Goal: Task Accomplishment & Management: Use online tool/utility

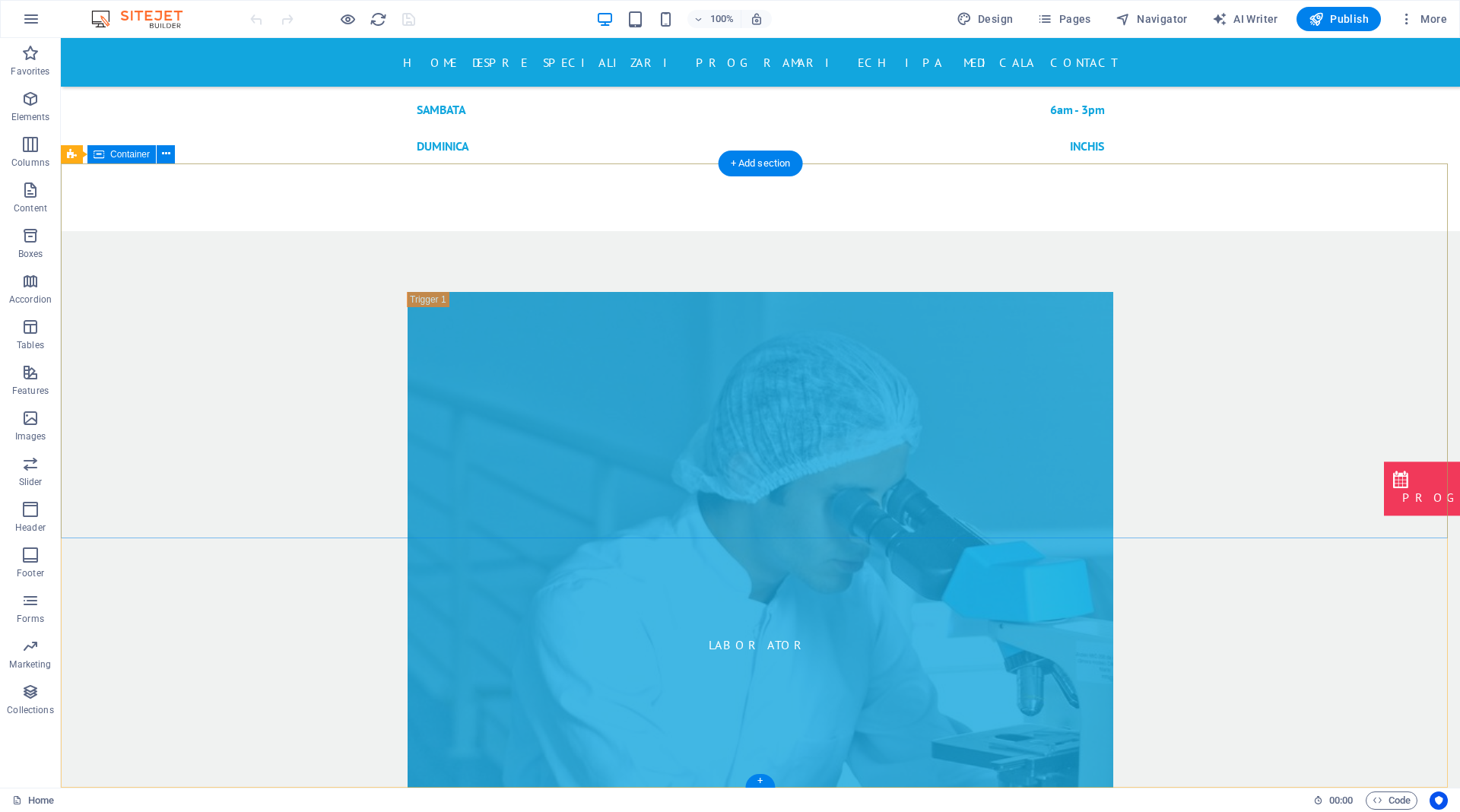
scroll to position [6541, 0]
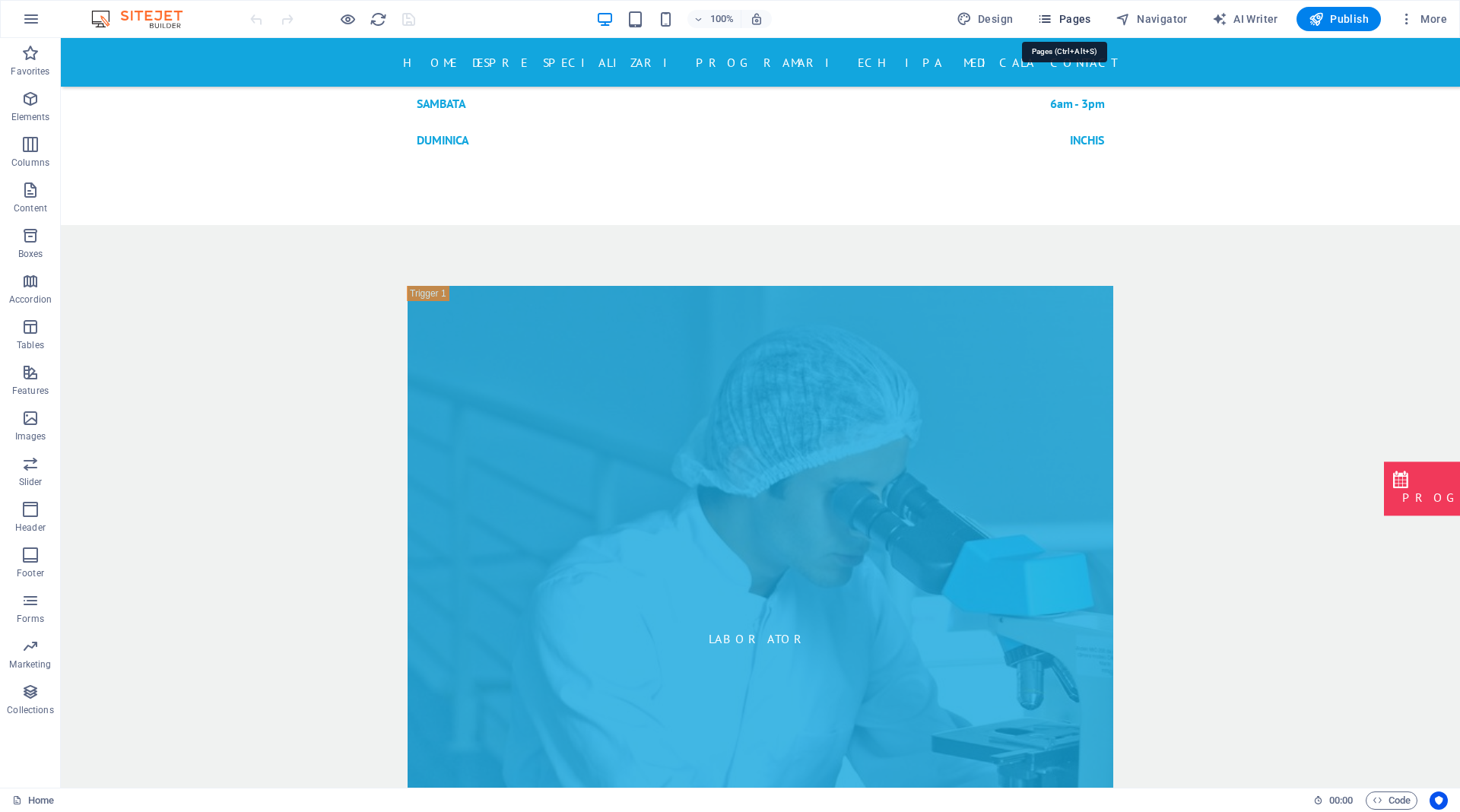
click at [1070, 21] on span "Pages" at bounding box center [1063, 19] width 53 height 16
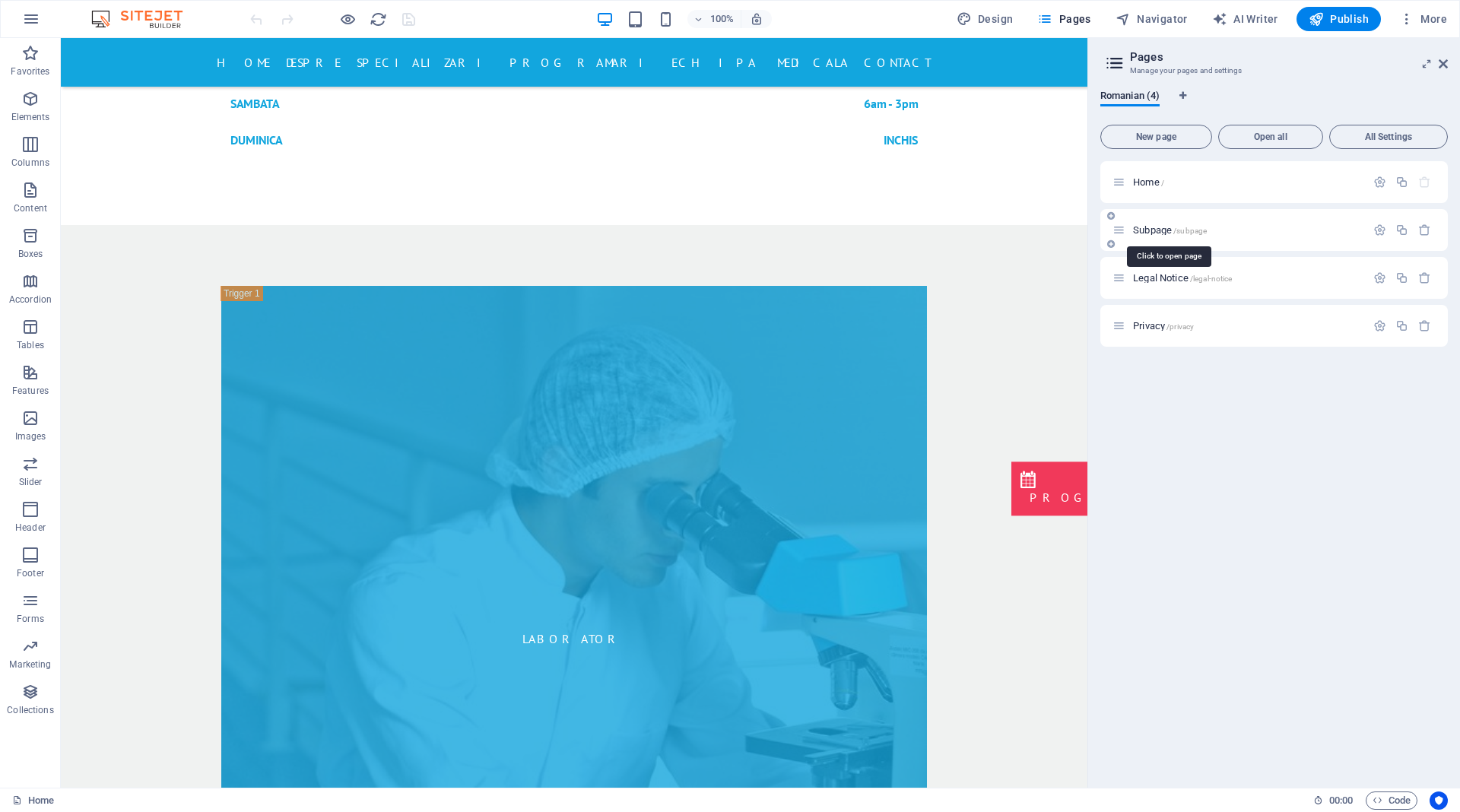
click at [1149, 230] on span "Subpage /subpage" at bounding box center [1169, 229] width 74 height 11
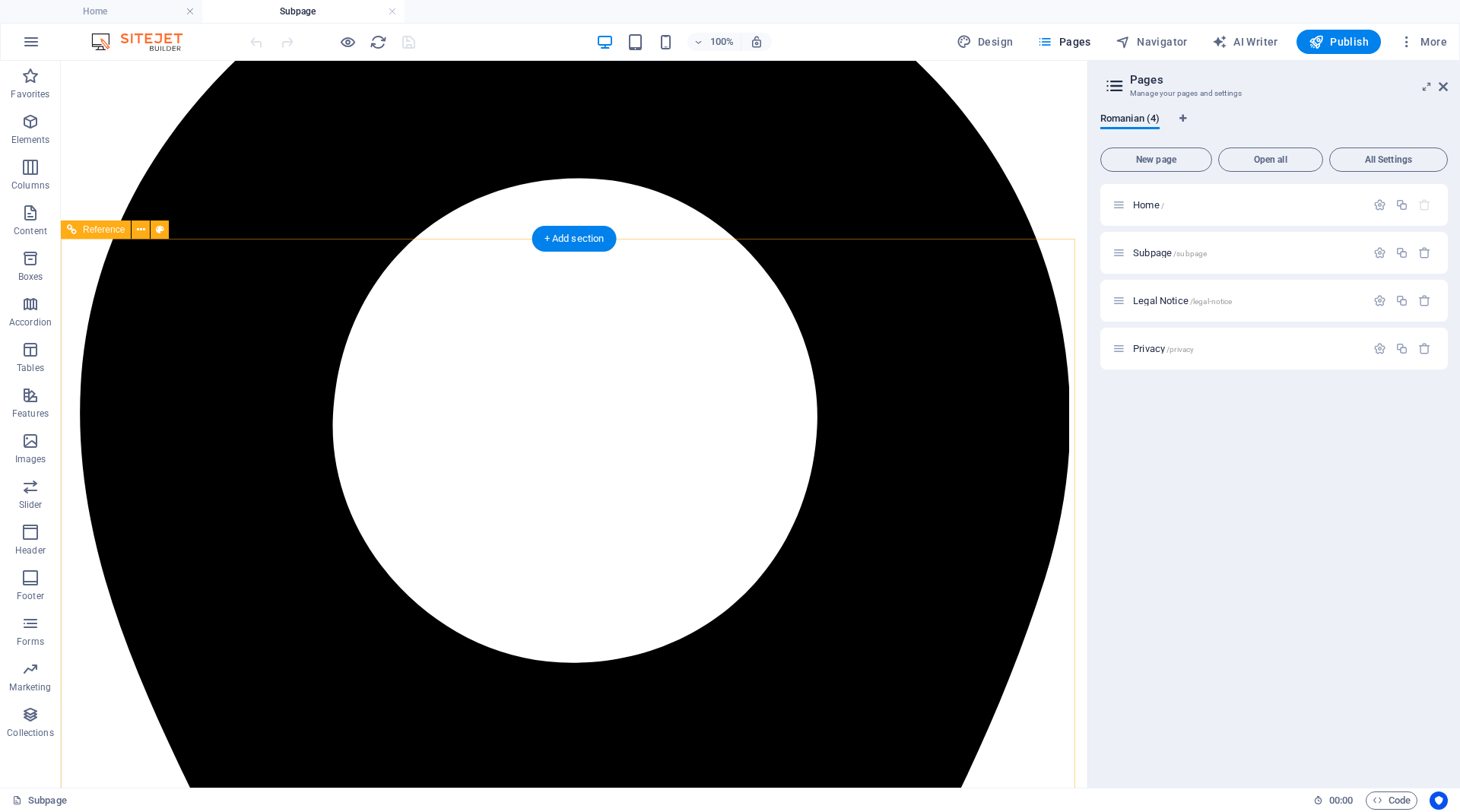
scroll to position [0, 0]
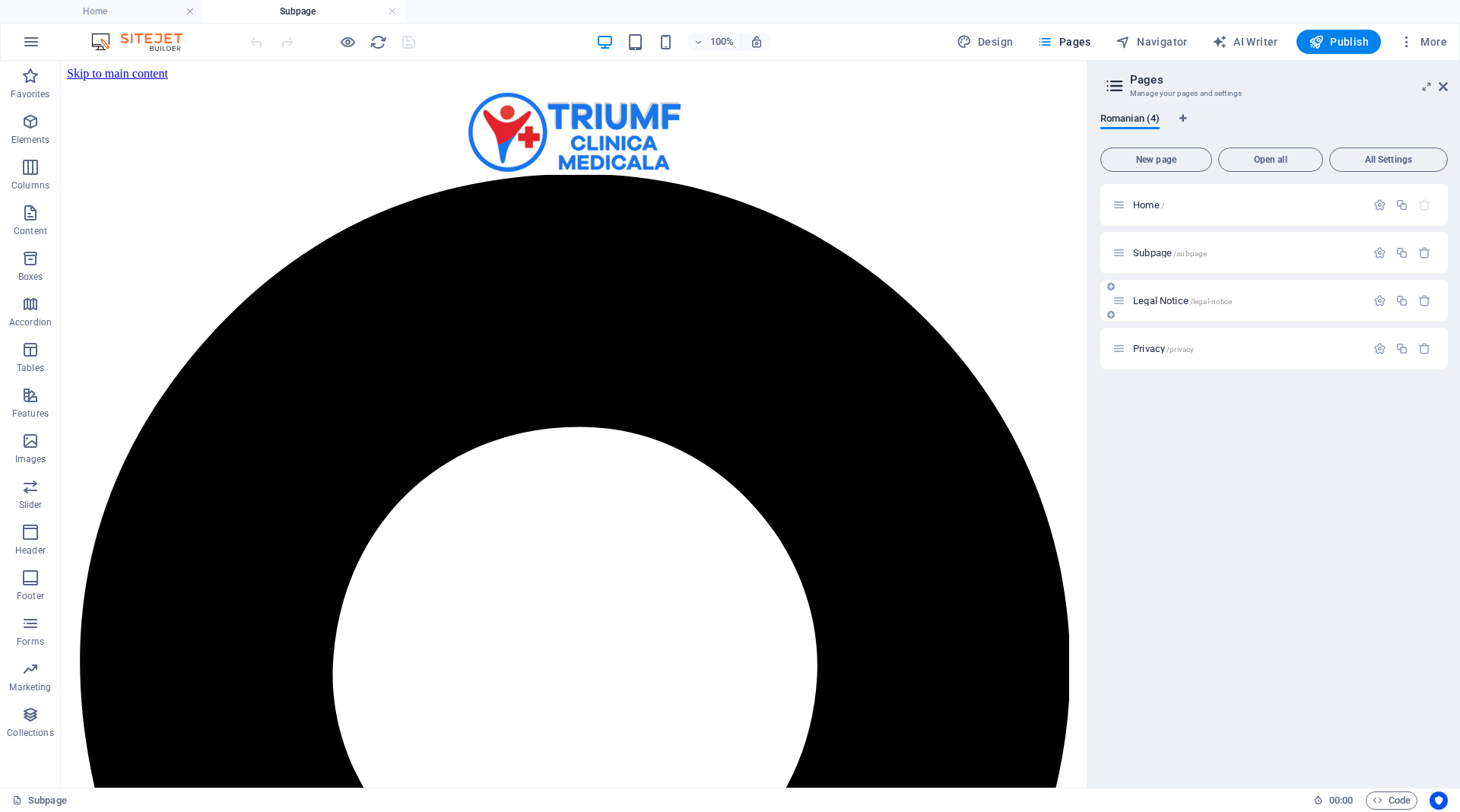
click at [1167, 303] on span "Legal Notice /legal-notice" at bounding box center [1182, 300] width 99 height 11
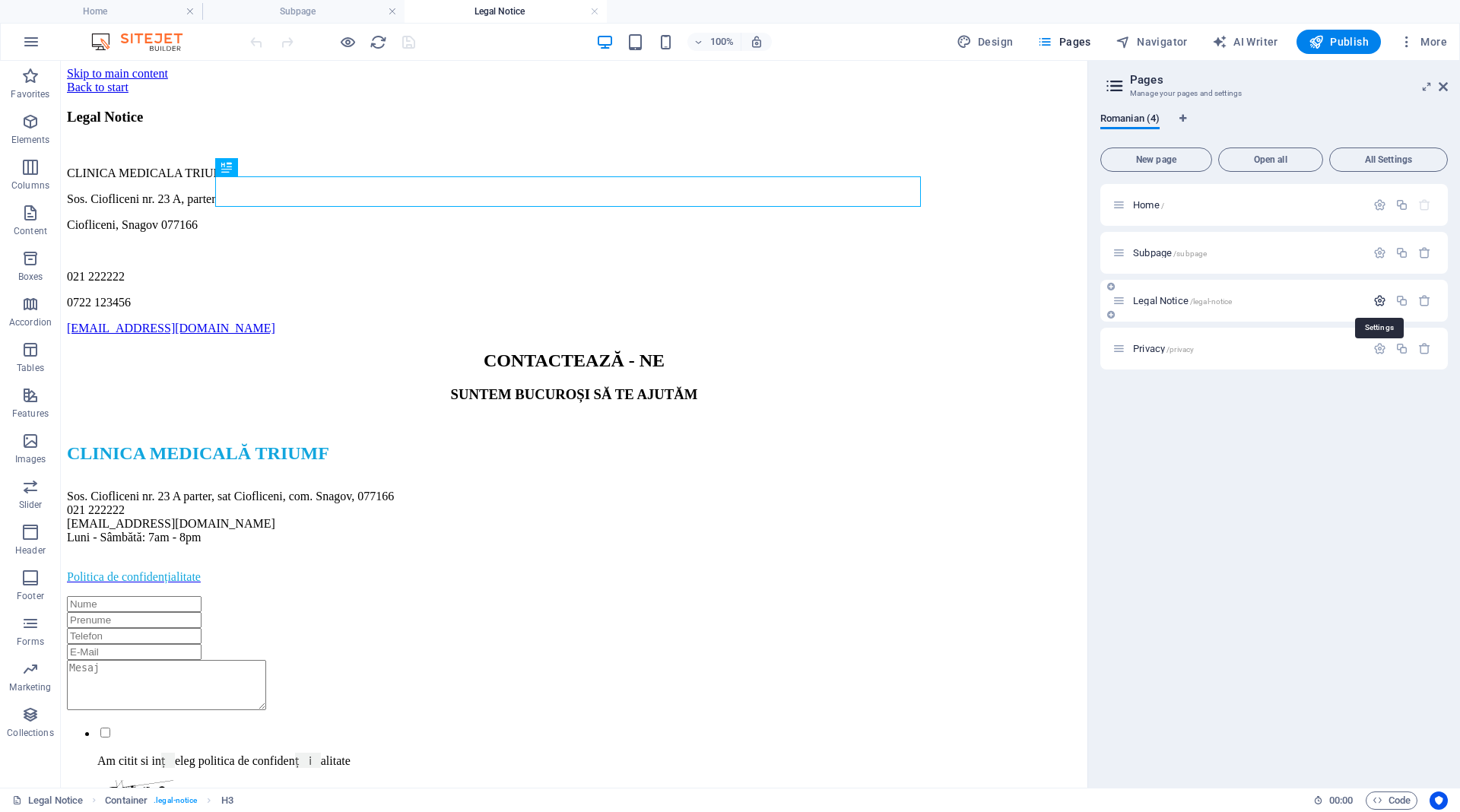
click at [1376, 301] on icon "button" at bounding box center [1379, 300] width 13 height 13
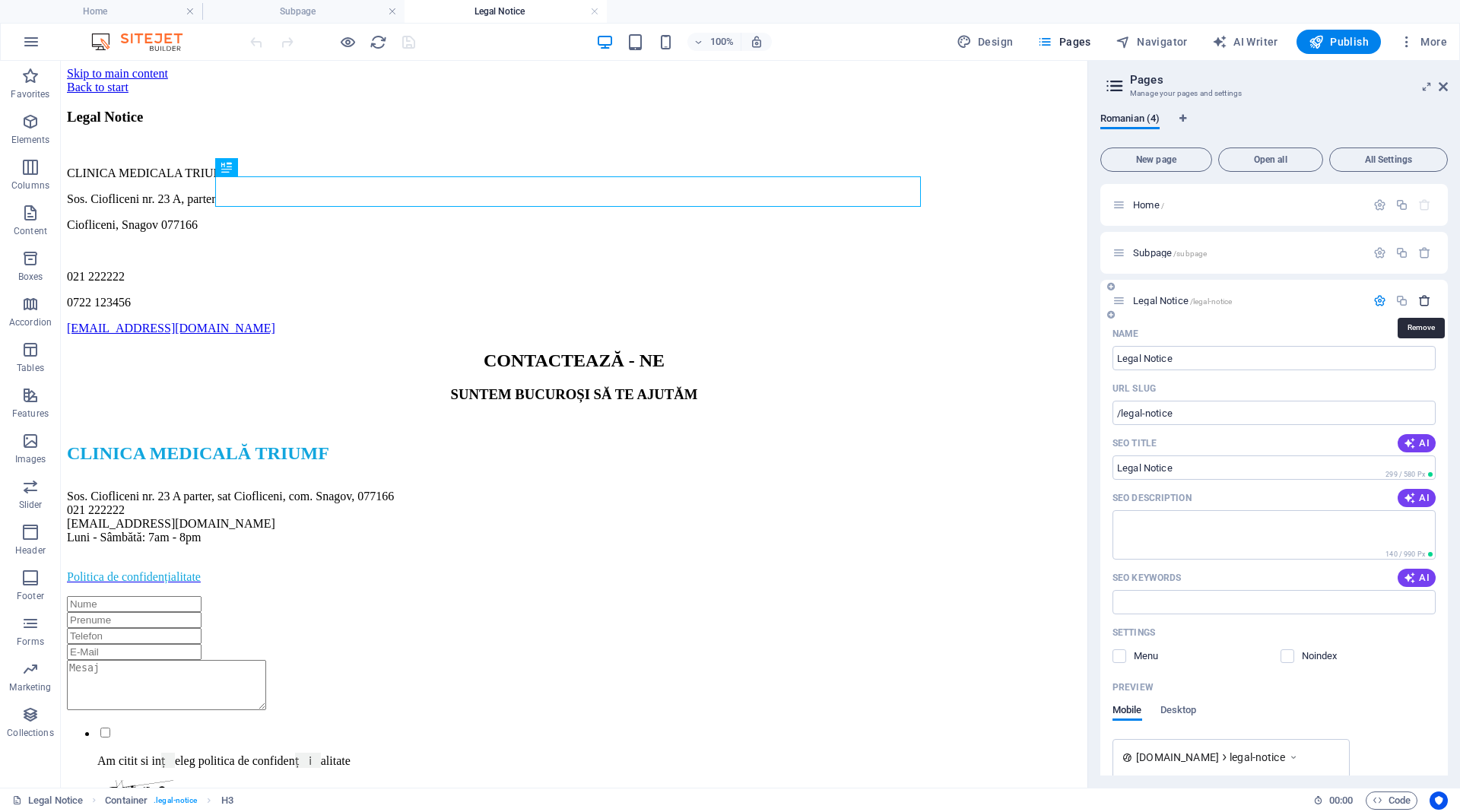
click at [1418, 303] on icon "button" at bounding box center [1424, 300] width 13 height 13
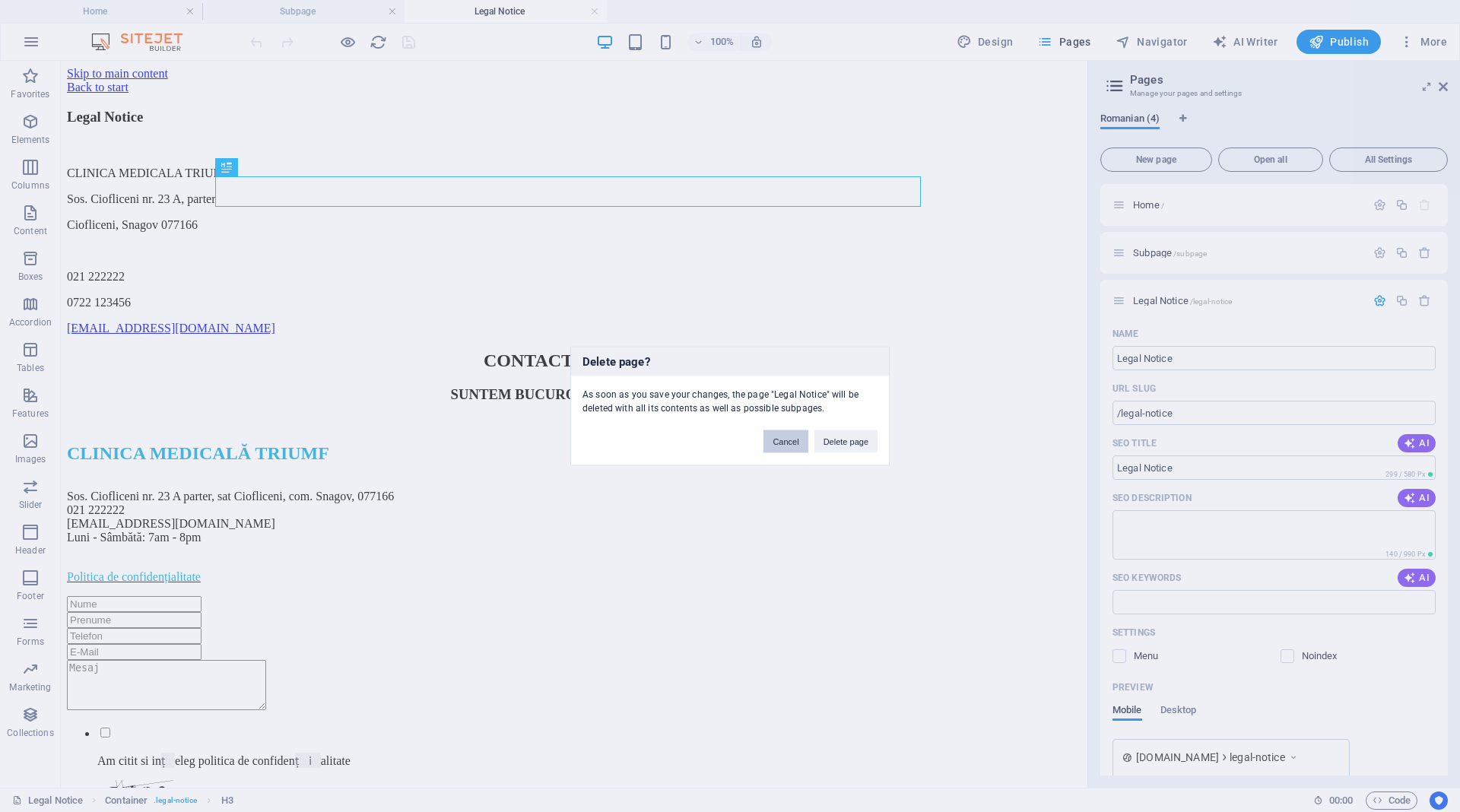
click at [793, 437] on button "Cancel" at bounding box center [785, 442] width 44 height 23
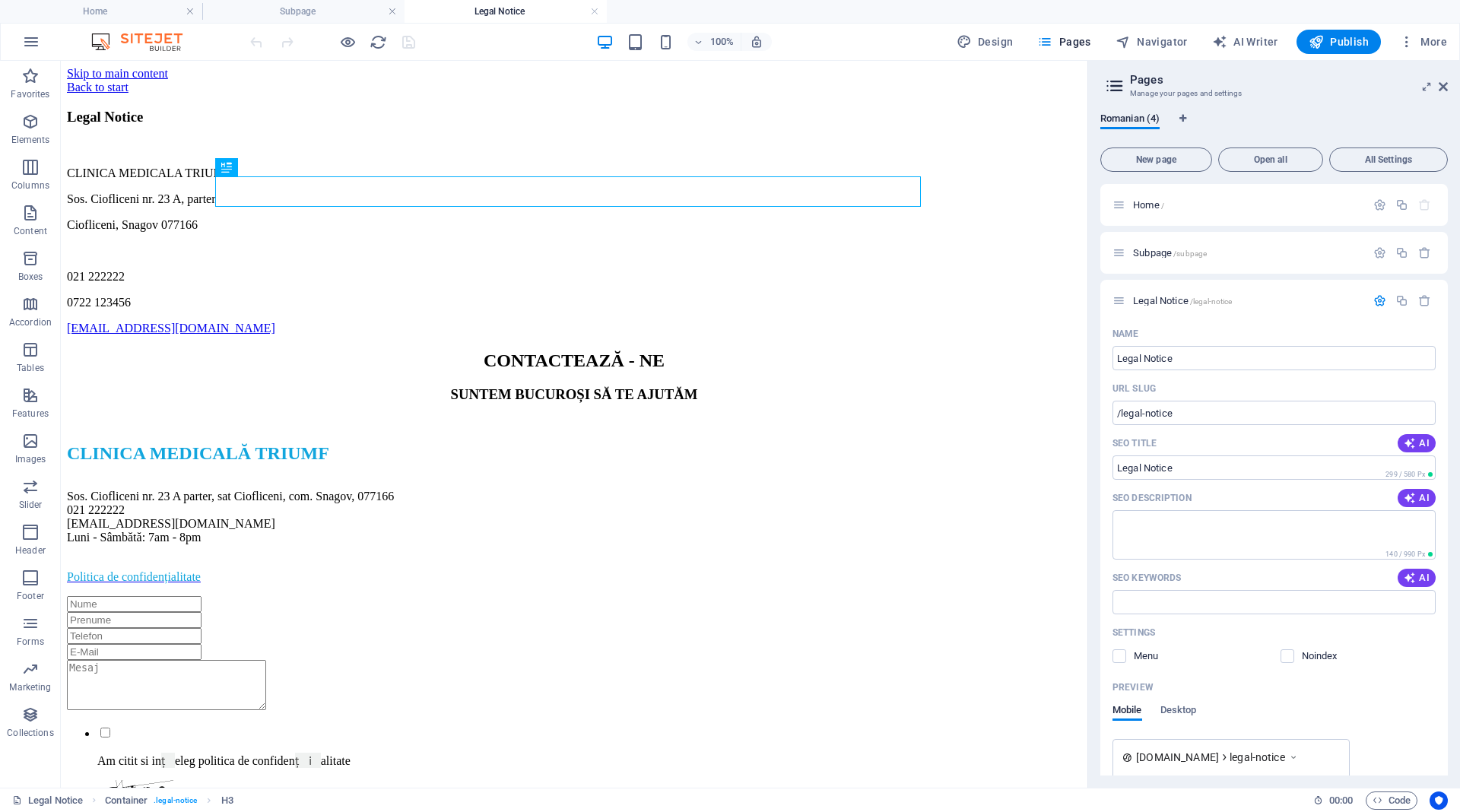
click at [1448, 82] on aside "Pages Manage your pages and settings Romanian (4) New page Open all All Setting…" at bounding box center [1273, 423] width 372 height 726
click at [1444, 85] on icon at bounding box center [1443, 87] width 10 height 12
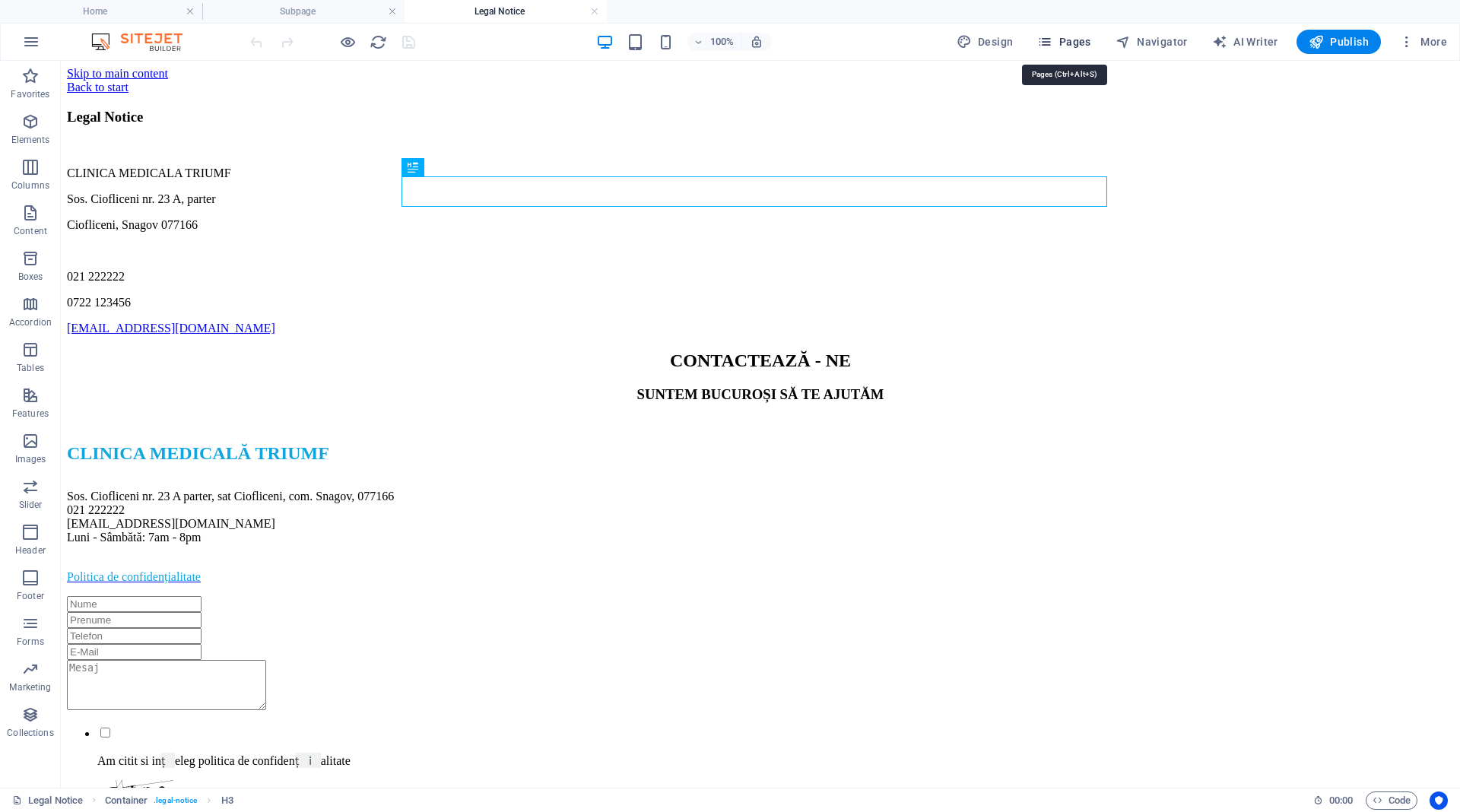
click at [1062, 36] on span "Pages" at bounding box center [1063, 42] width 53 height 16
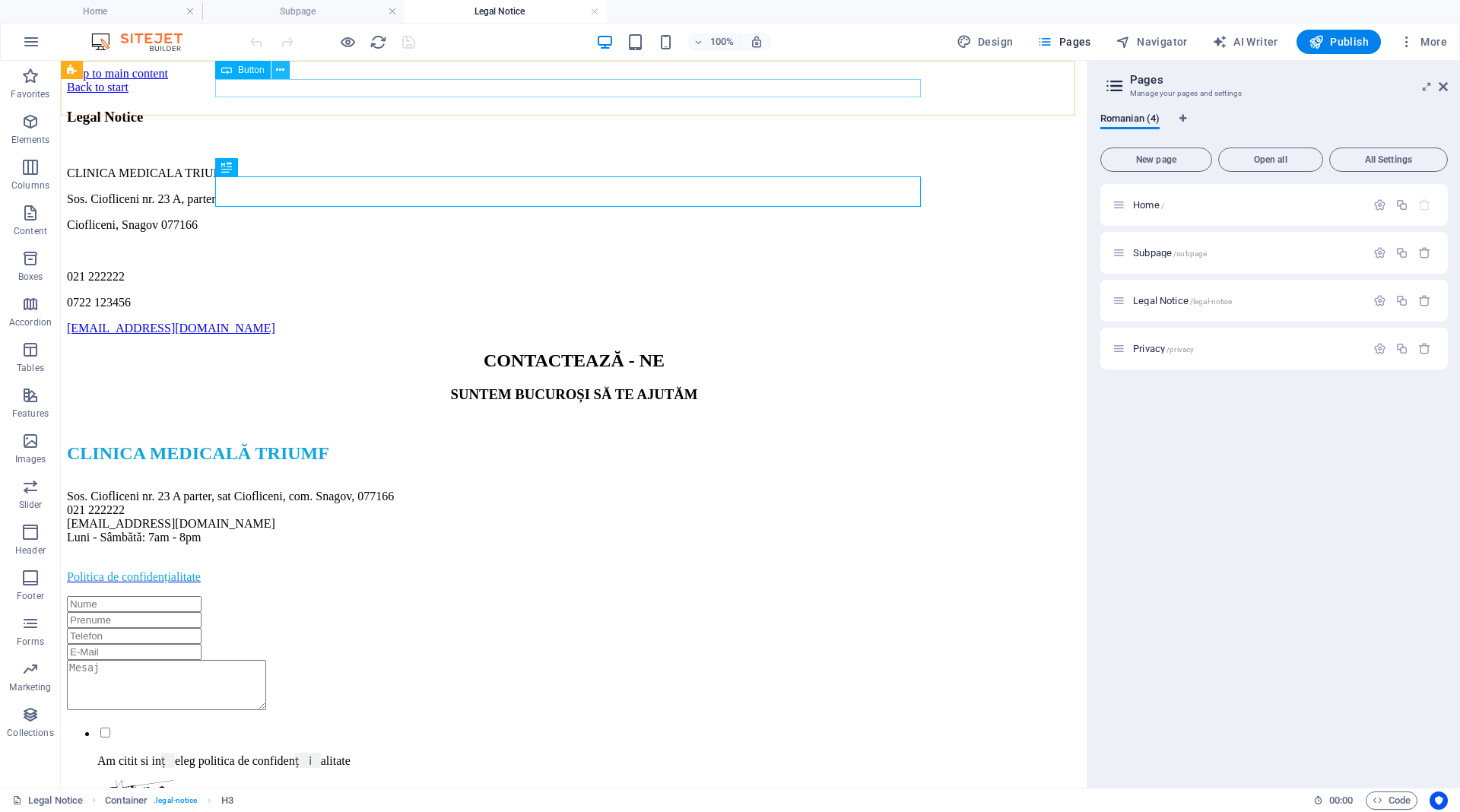
click at [280, 69] on icon at bounding box center [280, 70] width 9 height 16
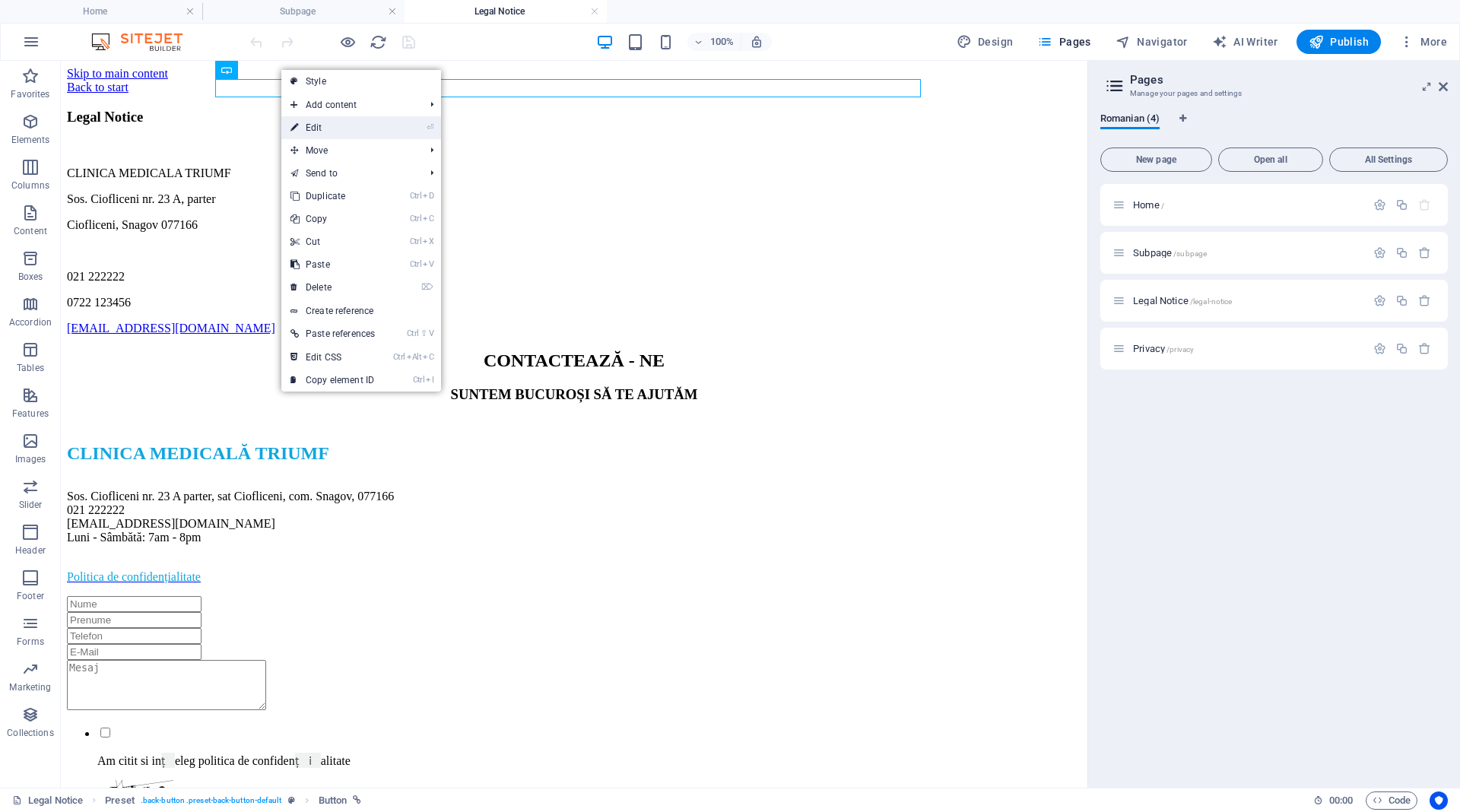
click at [334, 120] on link "⏎ Edit" at bounding box center [332, 128] width 102 height 23
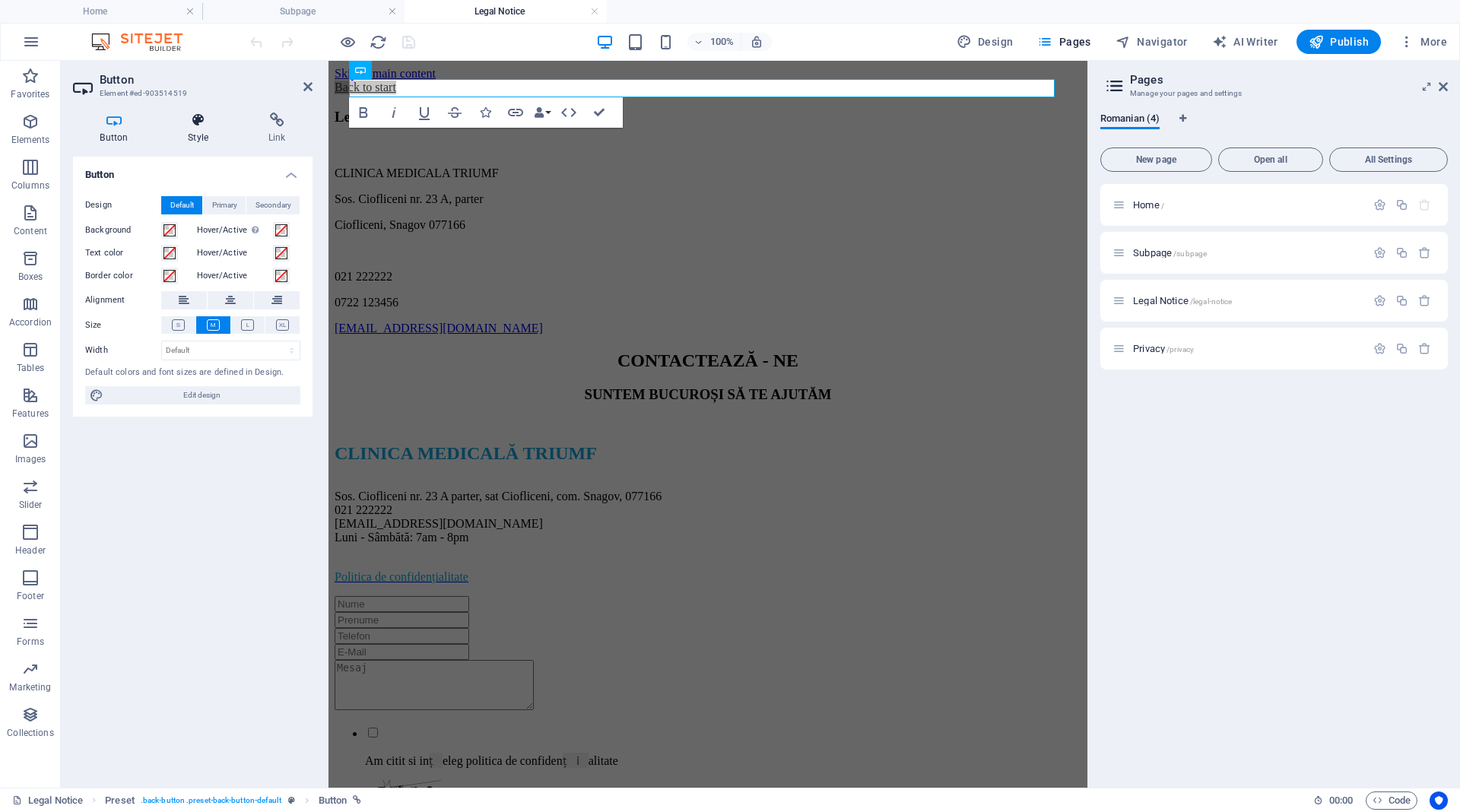
click at [199, 125] on icon at bounding box center [199, 121] width 75 height 16
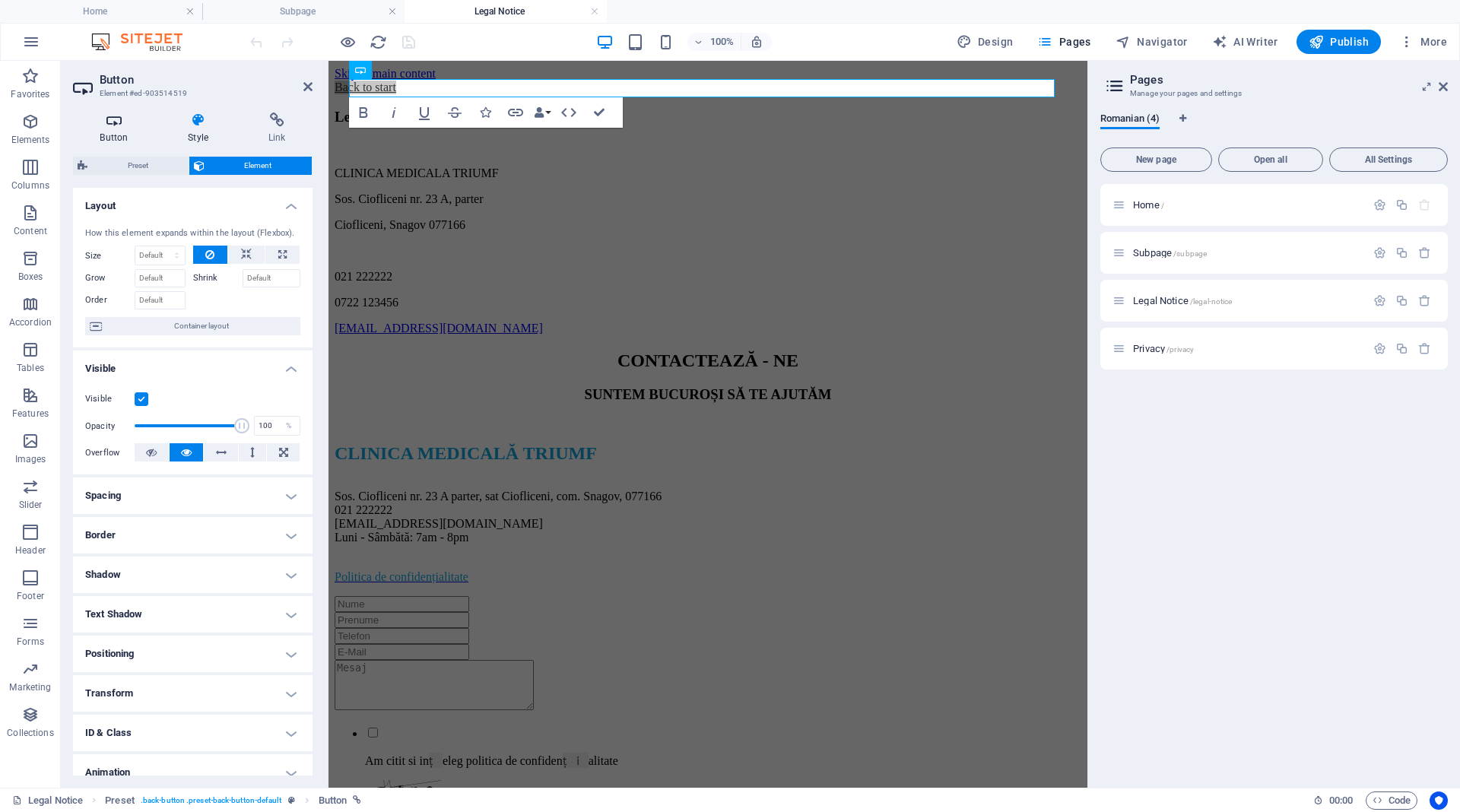
click at [121, 129] on h4 "Button" at bounding box center [117, 128] width 89 height 32
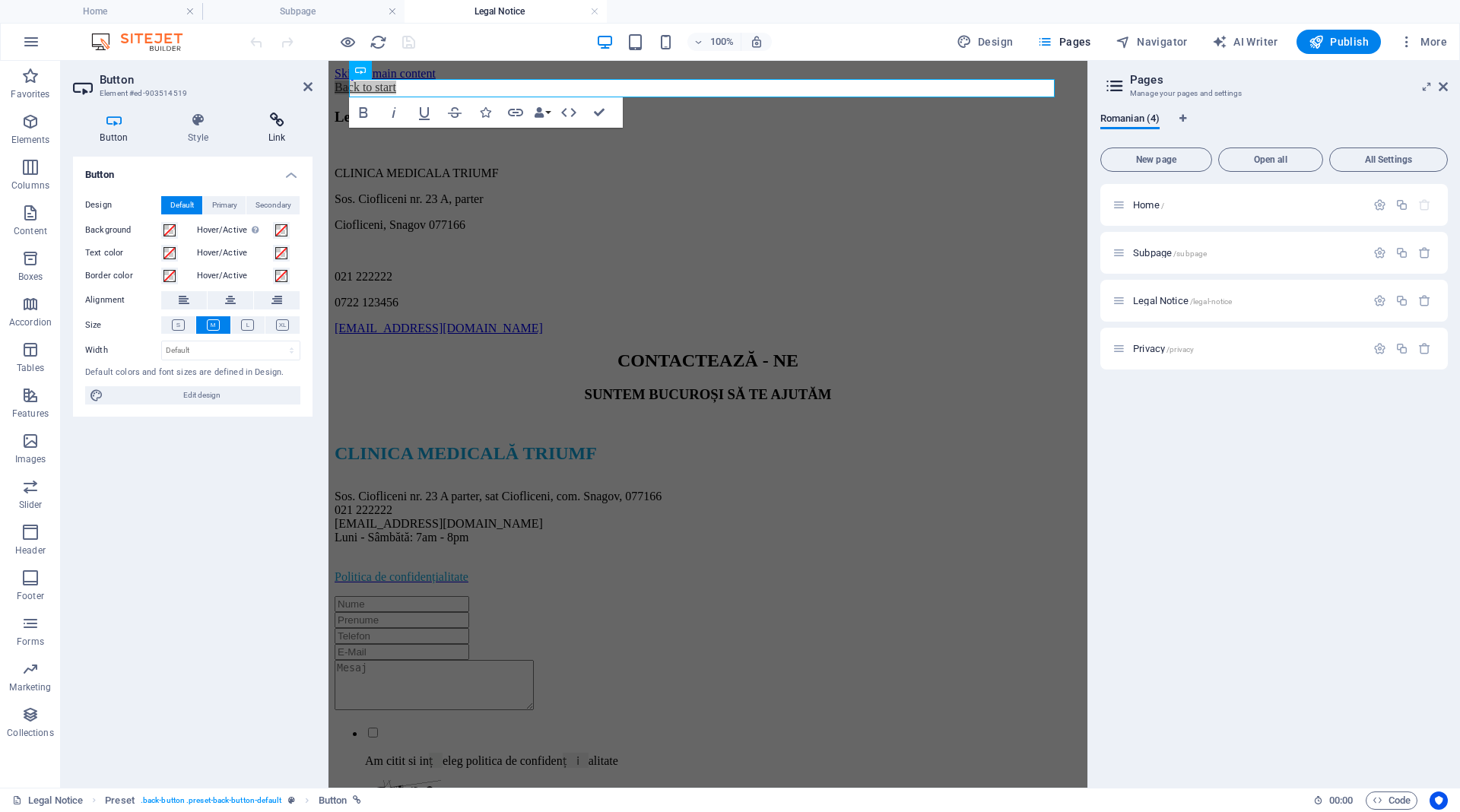
click at [266, 121] on icon at bounding box center [277, 121] width 71 height 16
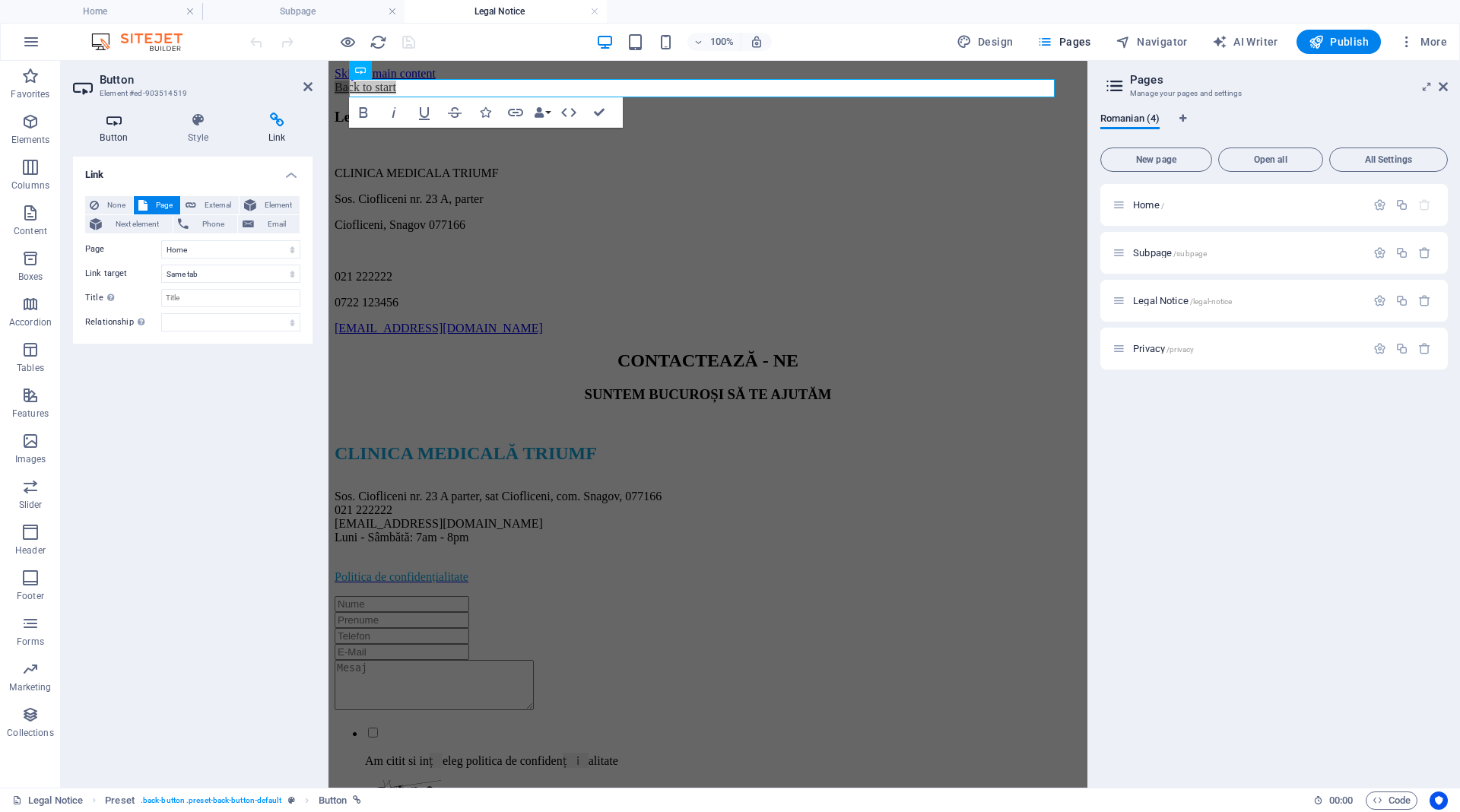
click at [112, 128] on h4 "Button" at bounding box center [117, 128] width 89 height 32
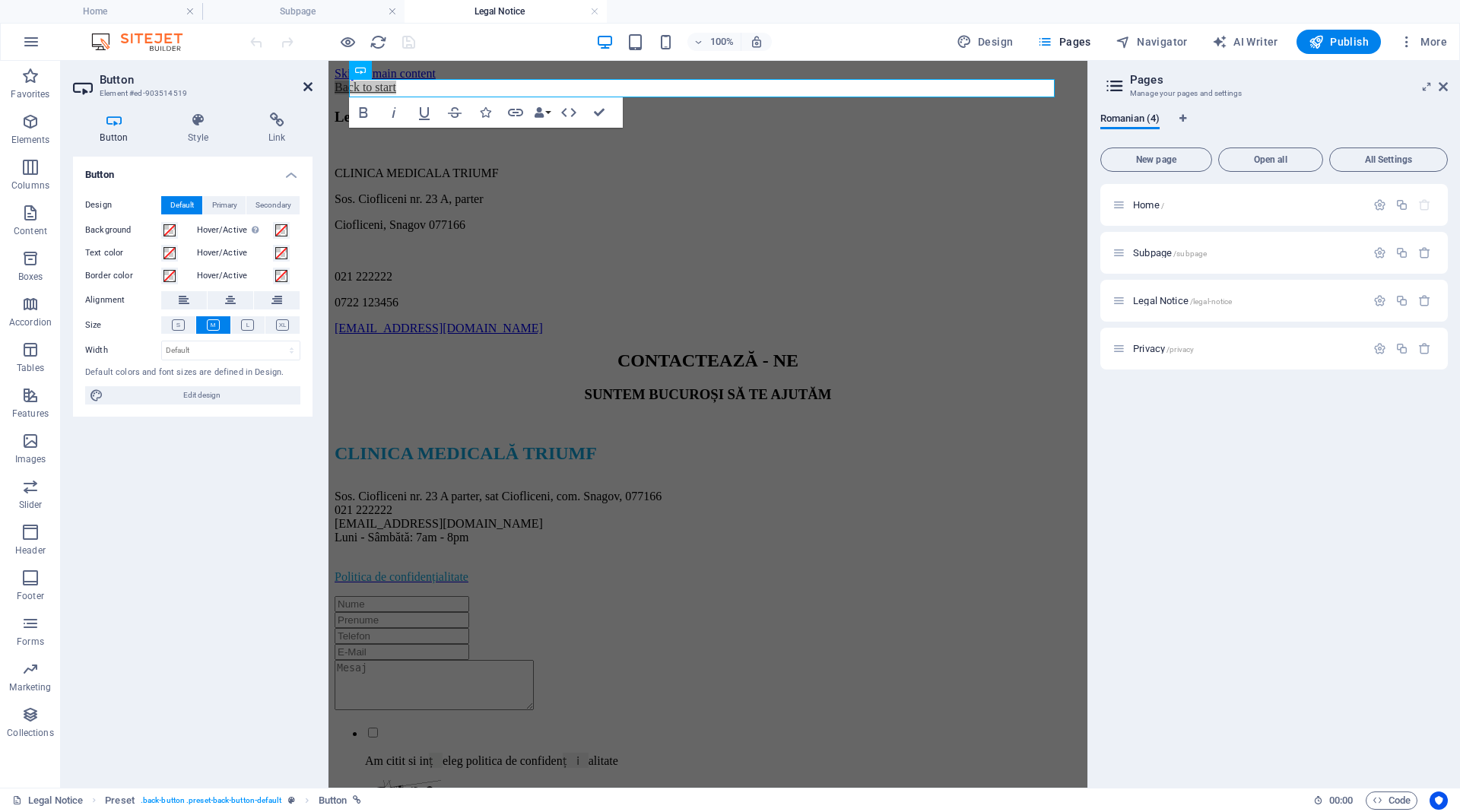
click at [306, 87] on icon at bounding box center [308, 87] width 10 height 12
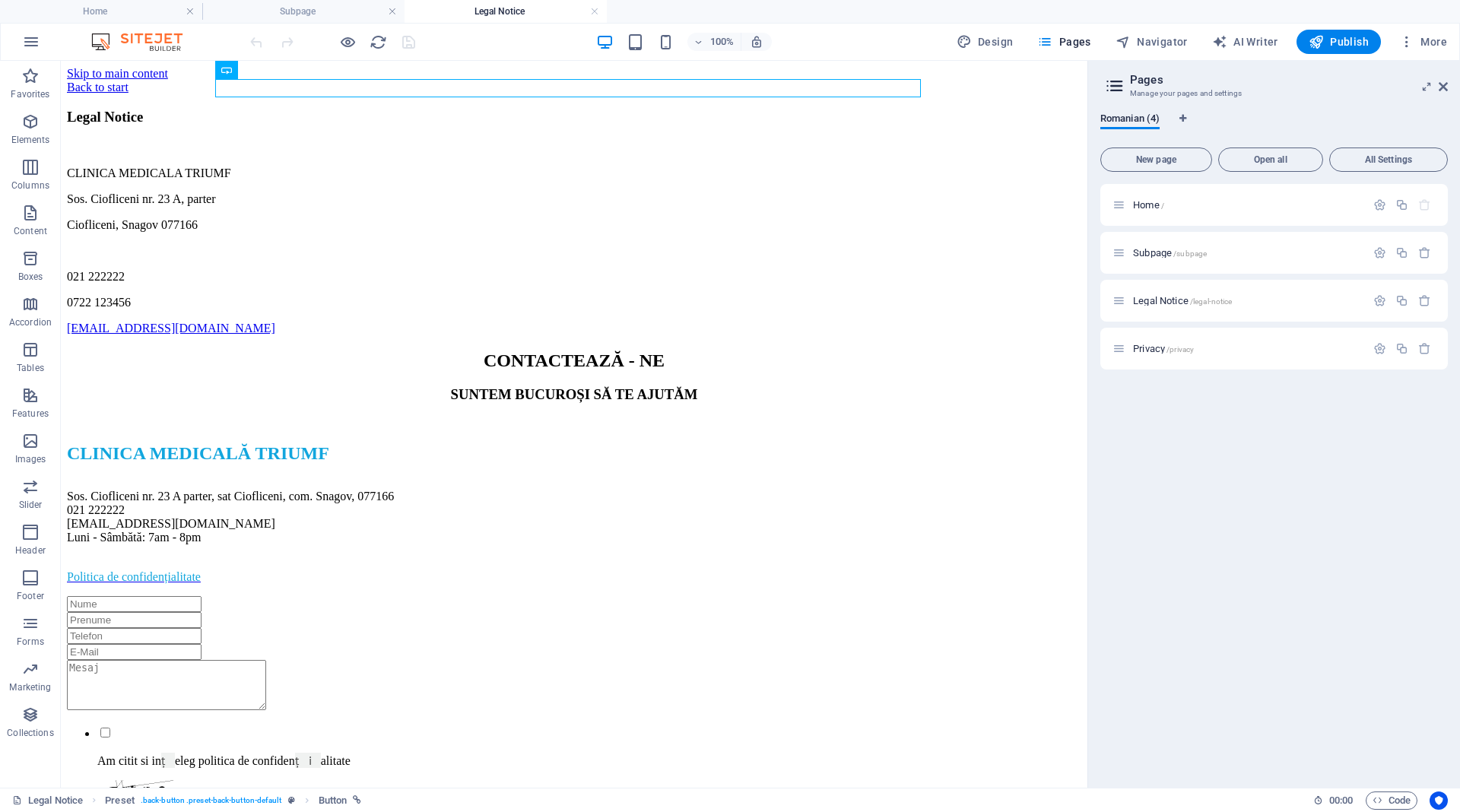
click at [1227, 470] on div "Home / Subpage /subpage Legal Notice /legal-notice Privacy /privacy" at bounding box center [1274, 480] width 347 height 592
click at [1165, 349] on span "Privacy /privacy" at bounding box center [1163, 348] width 61 height 11
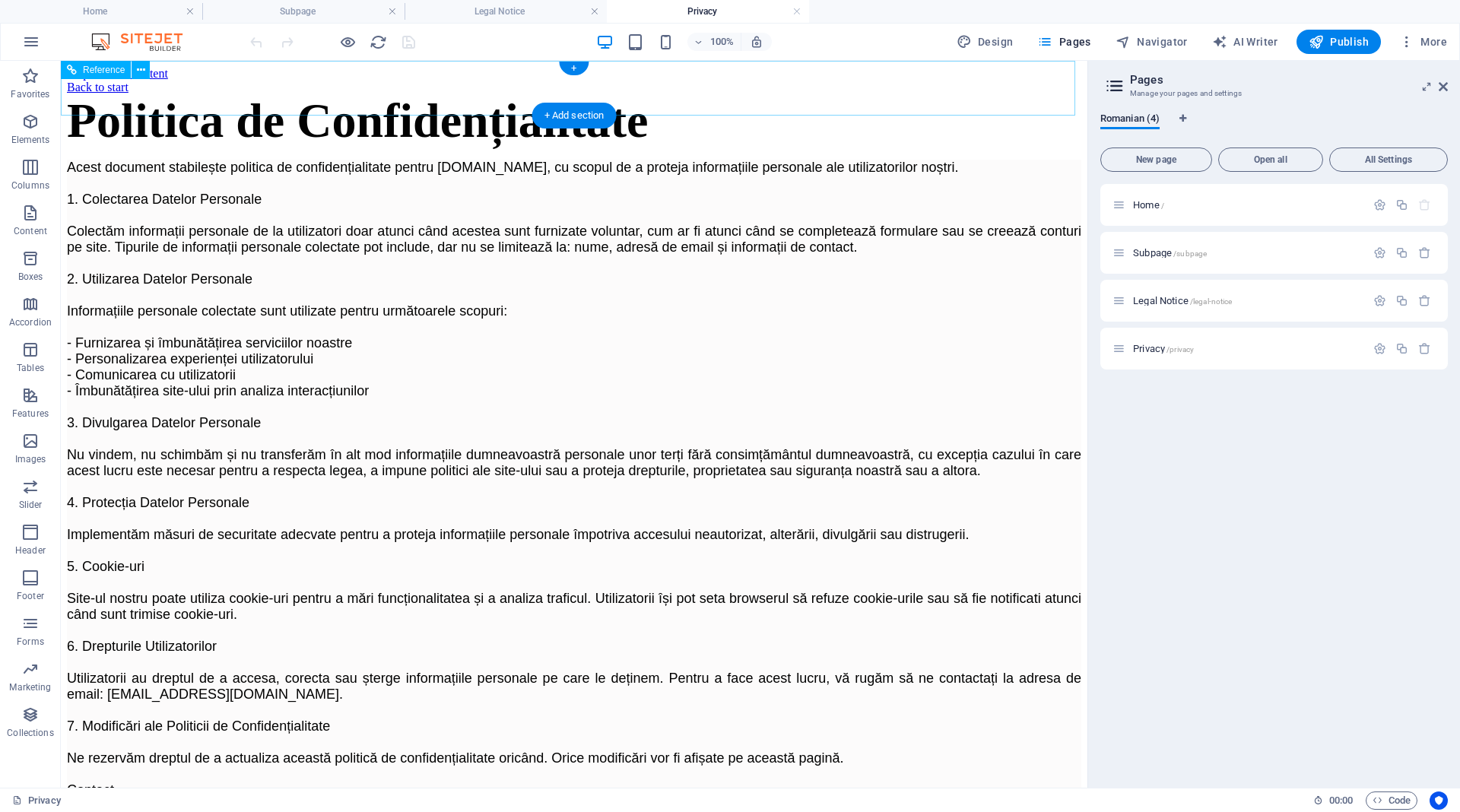
click at [279, 88] on div "Back to start" at bounding box center [574, 88] width 1015 height 14
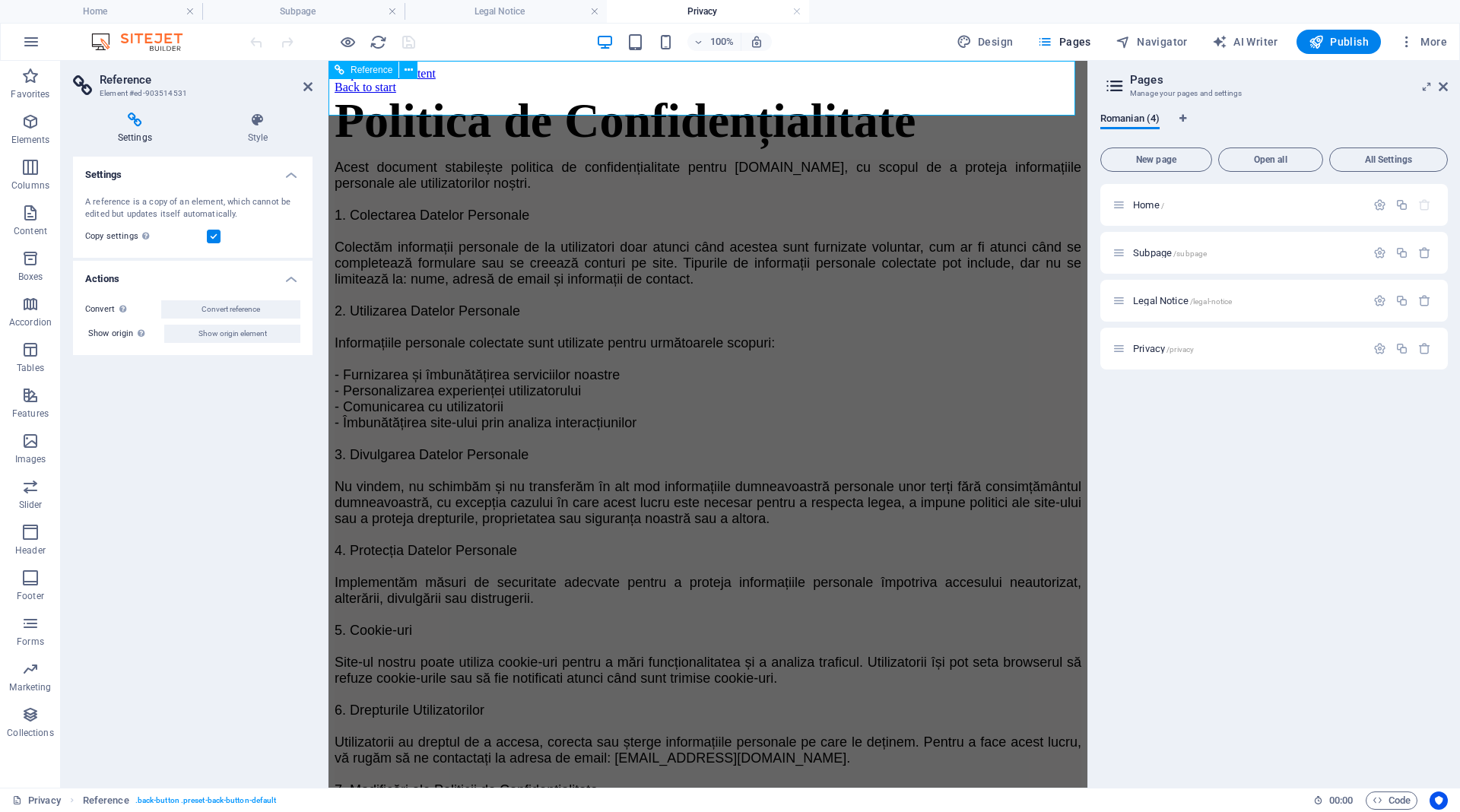
click at [405, 87] on div "Back to start" at bounding box center [707, 88] width 746 height 14
drag, startPoint x: 305, startPoint y: 83, endPoint x: 523, endPoint y: 119, distance: 221.0
click at [305, 83] on icon at bounding box center [308, 87] width 10 height 12
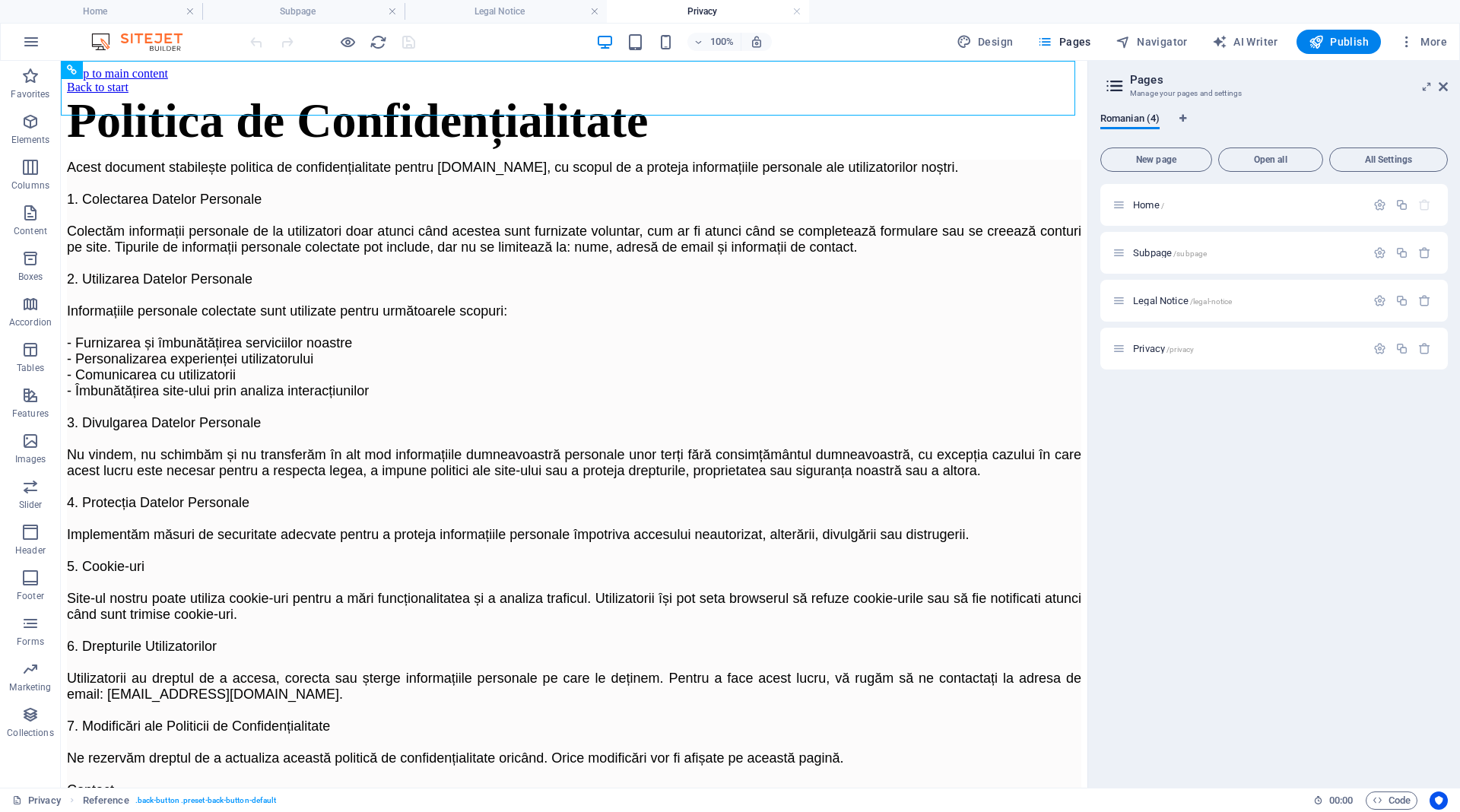
click at [1335, 475] on div "Home / Subpage /subpage Legal Notice /legal-notice Privacy /privacy" at bounding box center [1274, 480] width 347 height 592
click at [1169, 301] on span "Legal Notice /legal-notice" at bounding box center [1182, 300] width 99 height 11
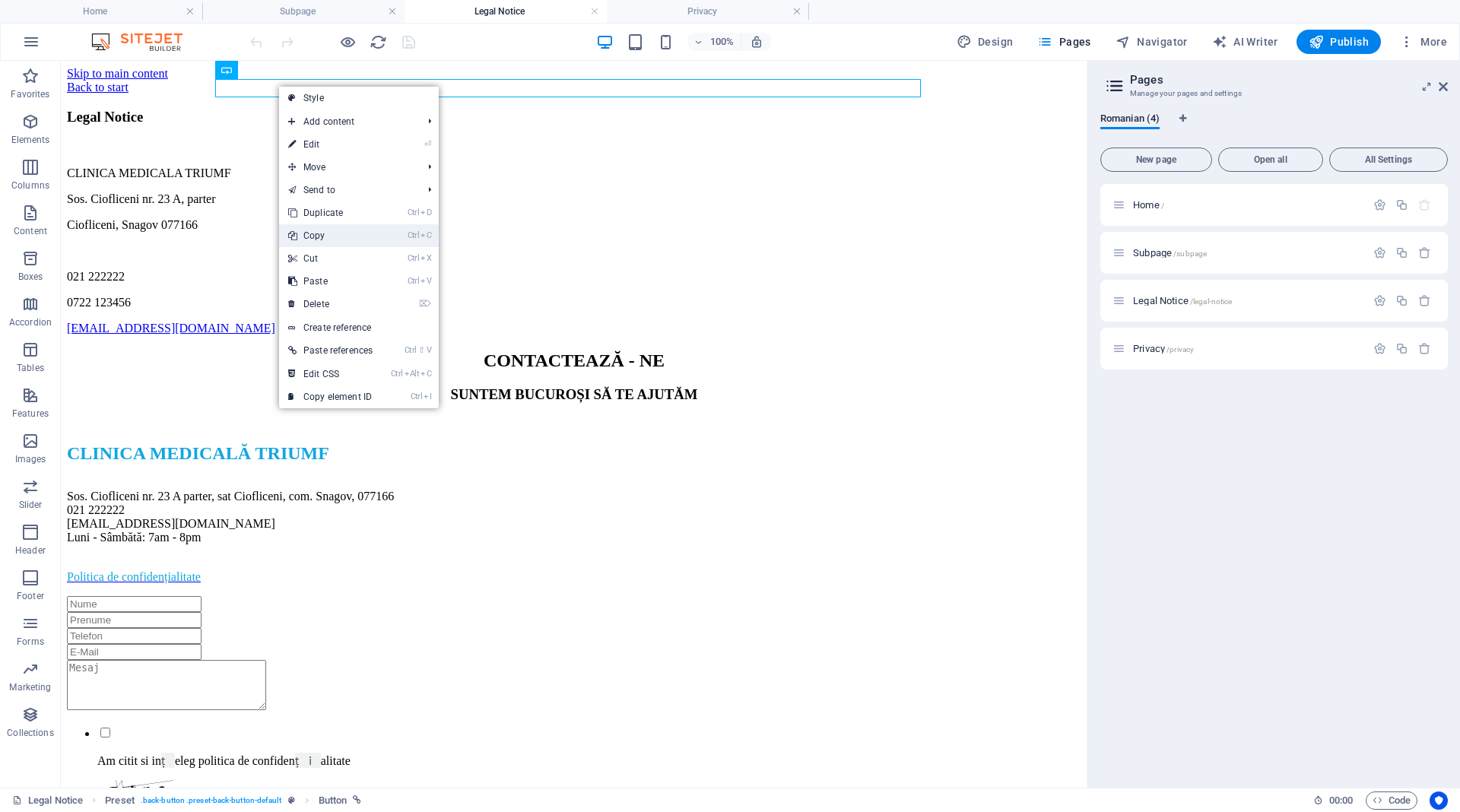
click at [323, 239] on link "Ctrl C Copy" at bounding box center [330, 235] width 102 height 23
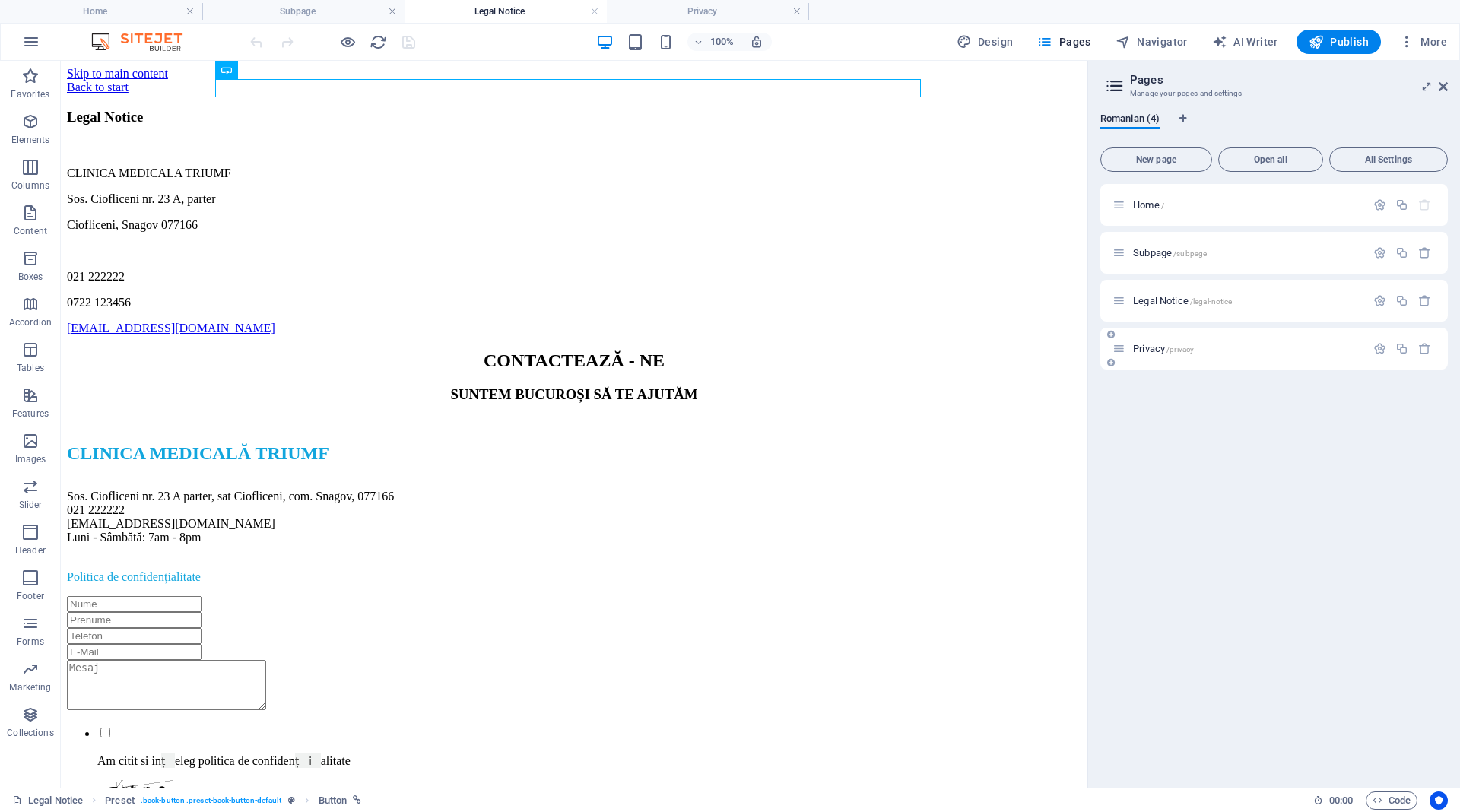
click at [1142, 346] on span "Privacy /privacy" at bounding box center [1163, 348] width 61 height 11
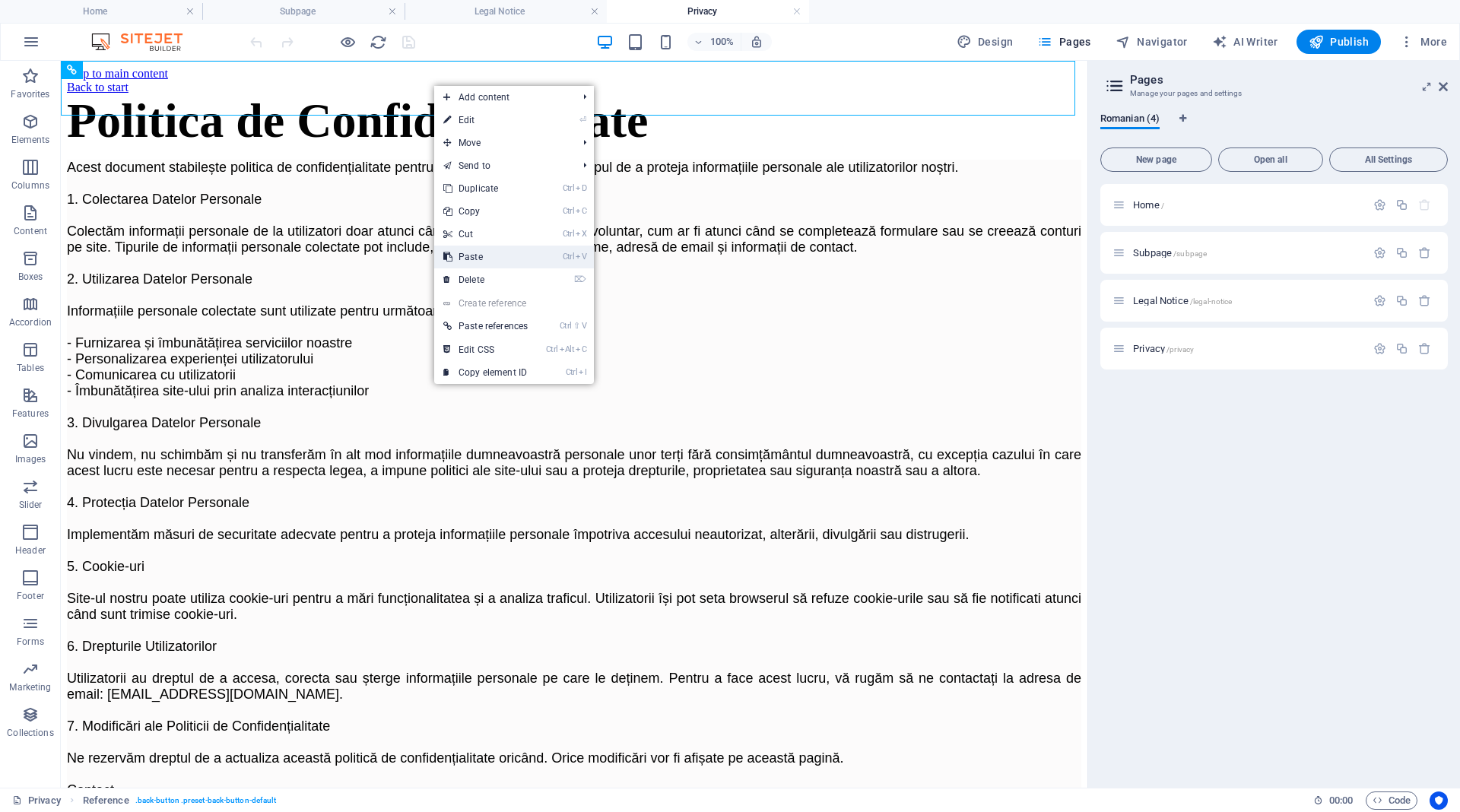
click at [498, 257] on link "Ctrl V Paste" at bounding box center [485, 257] width 102 height 23
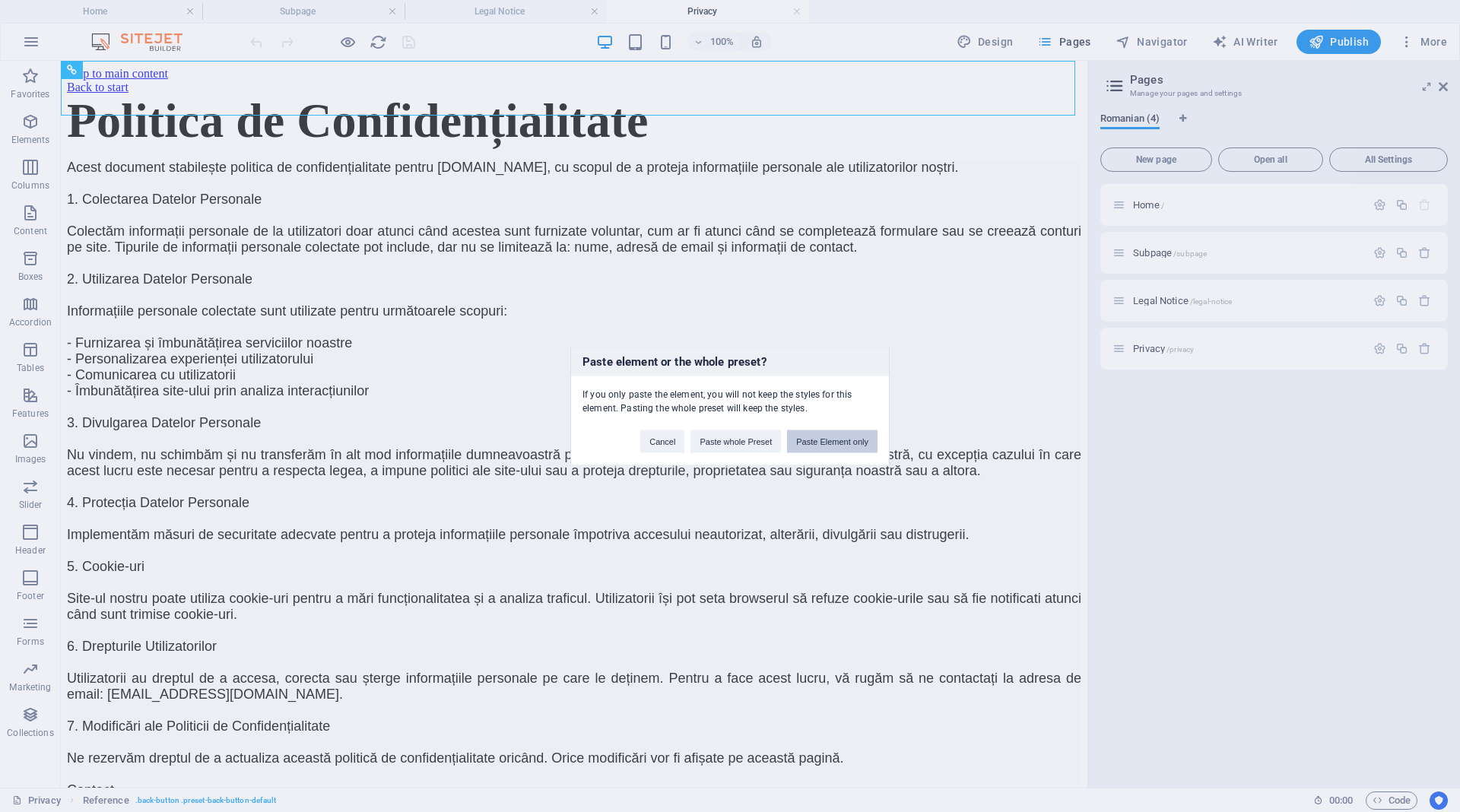
click at [836, 444] on button "Paste Element only" at bounding box center [832, 442] width 90 height 23
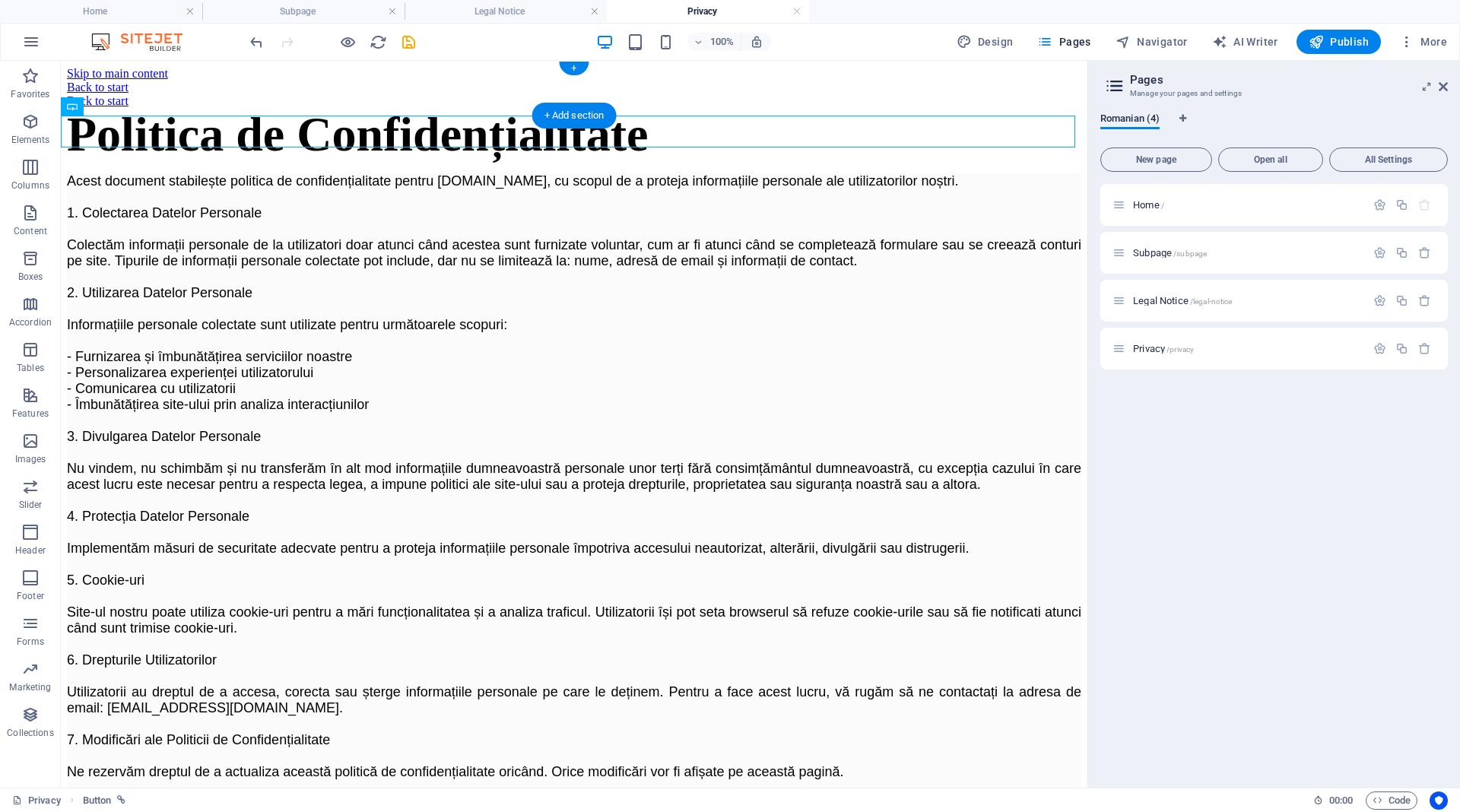
drag, startPoint x: 115, startPoint y: 134, endPoint x: 373, endPoint y: 88, distance: 262.1
click at [140, 108] on div "Back to start" at bounding box center [574, 102] width 1015 height 14
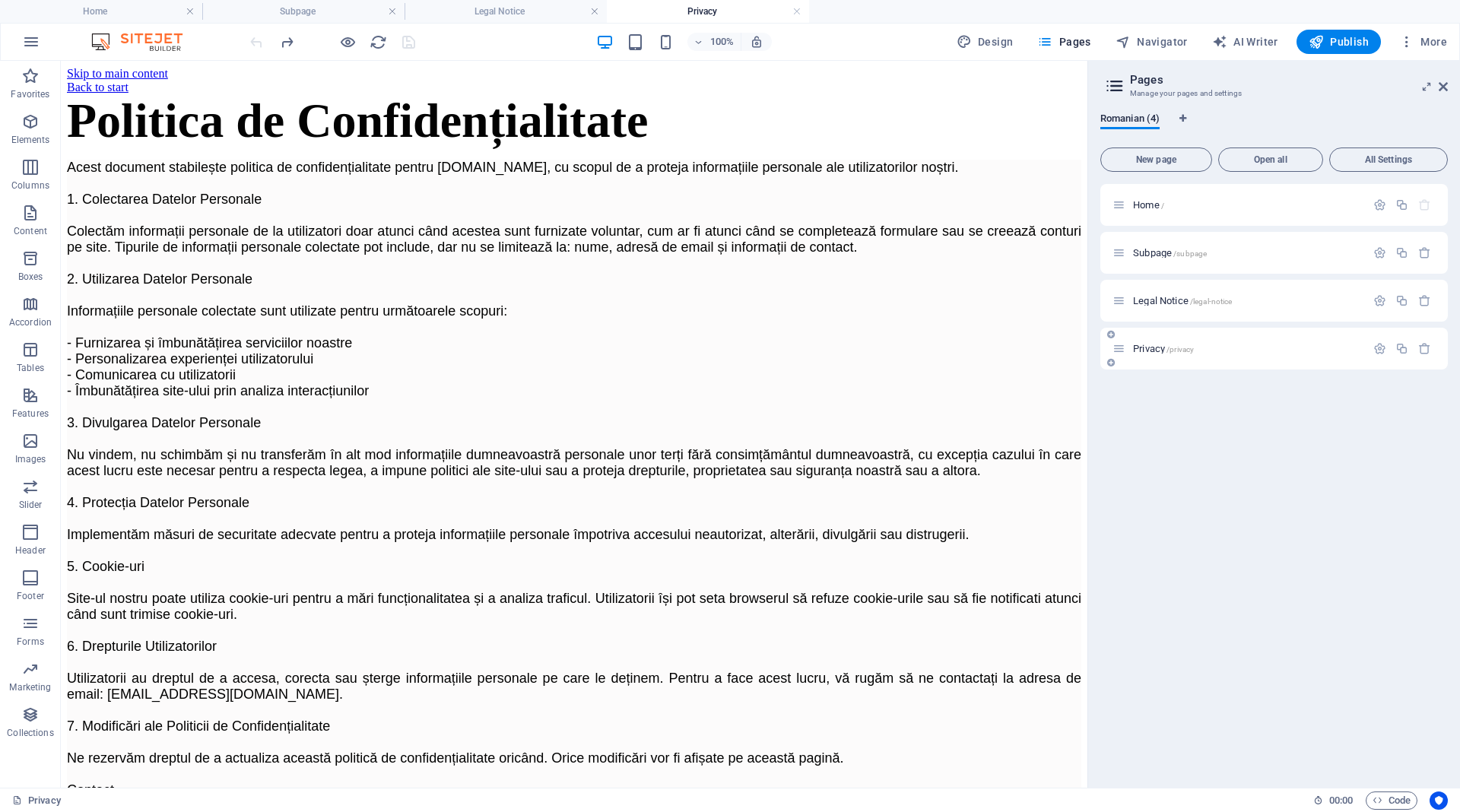
click at [1154, 350] on span "Privacy /privacy" at bounding box center [1163, 348] width 61 height 11
click at [257, 86] on div "Back to start" at bounding box center [574, 88] width 1015 height 14
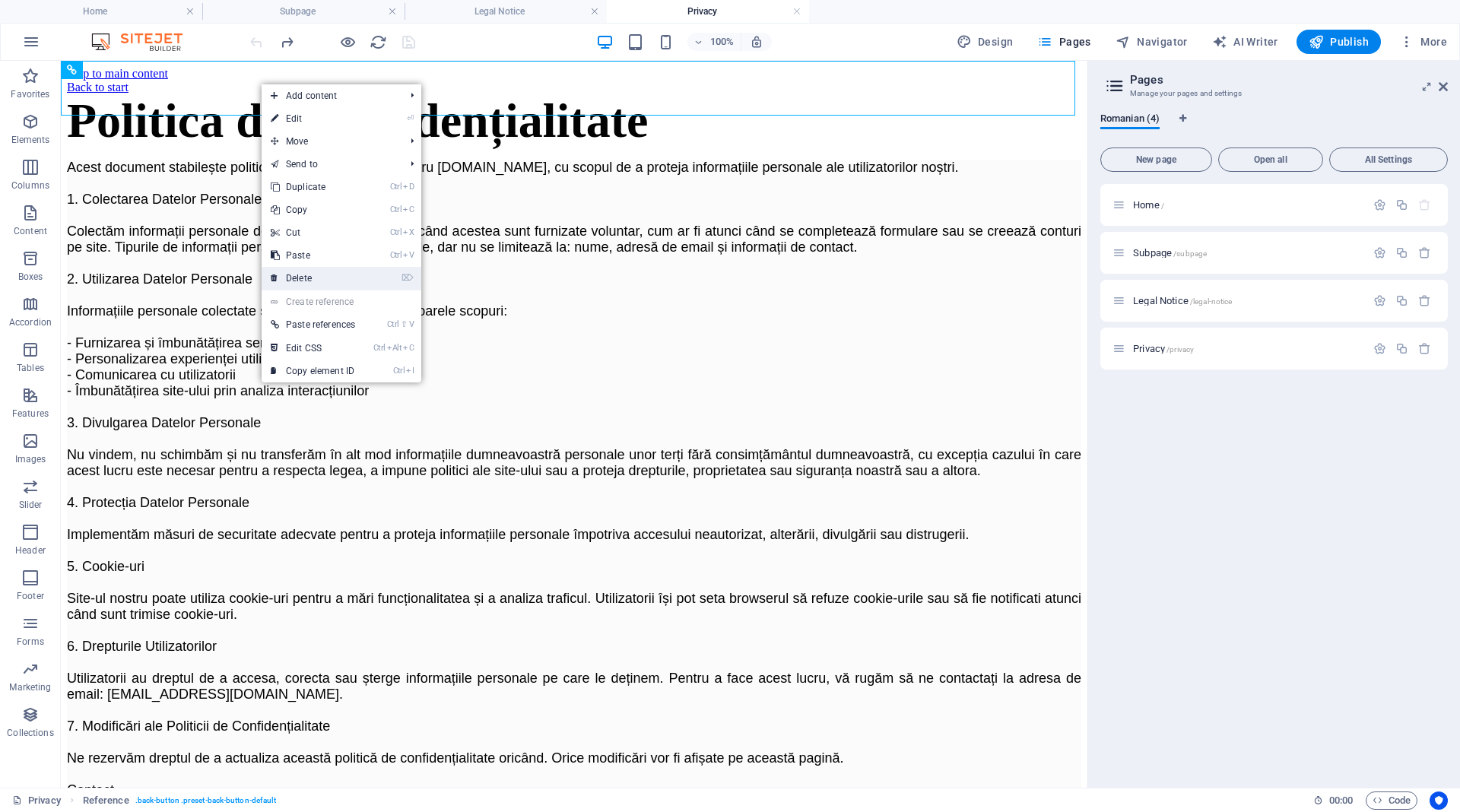
click at [346, 270] on link "⌦ Delete" at bounding box center [312, 278] width 102 height 23
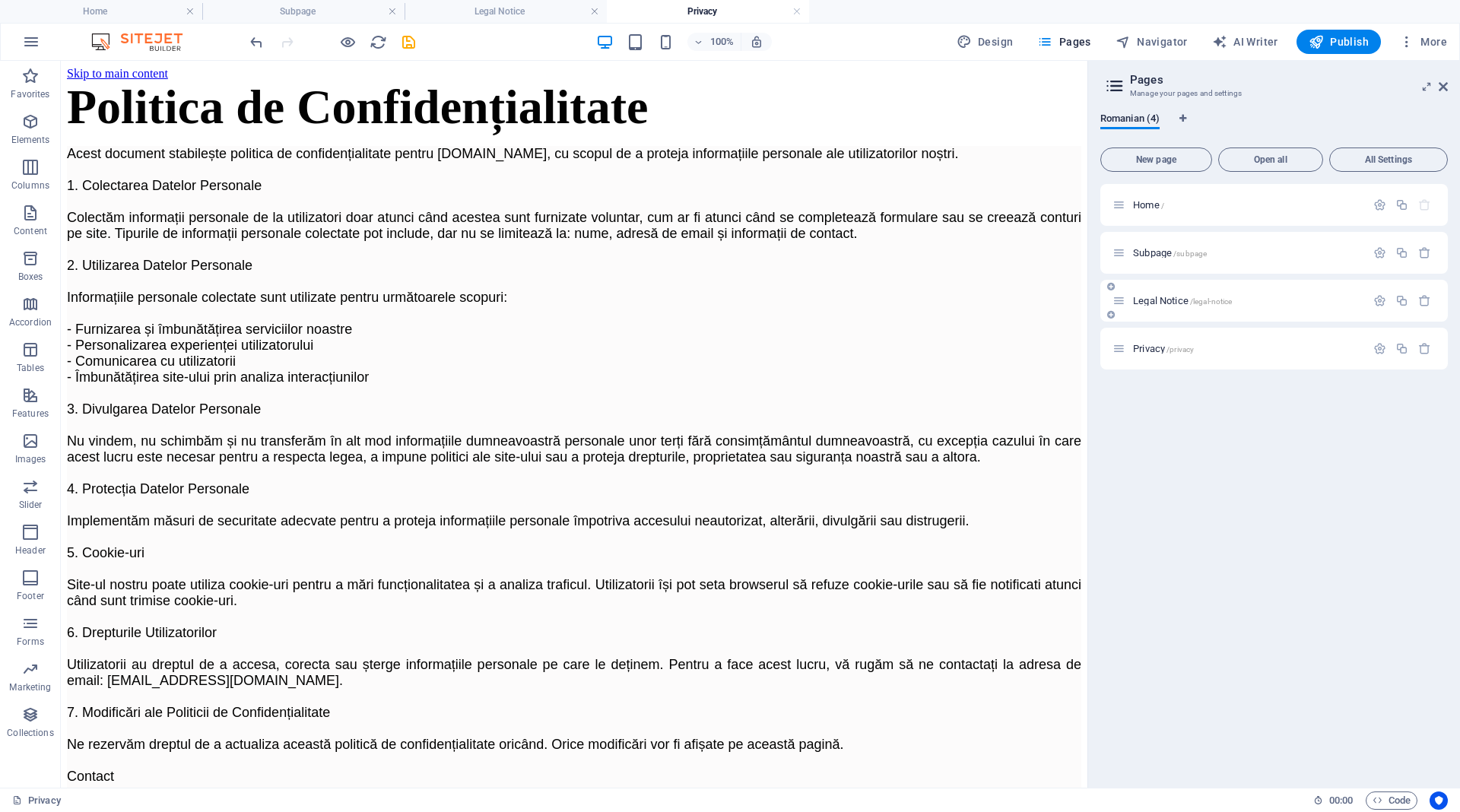
click at [1173, 299] on span "Legal Notice /legal-notice" at bounding box center [1182, 300] width 99 height 11
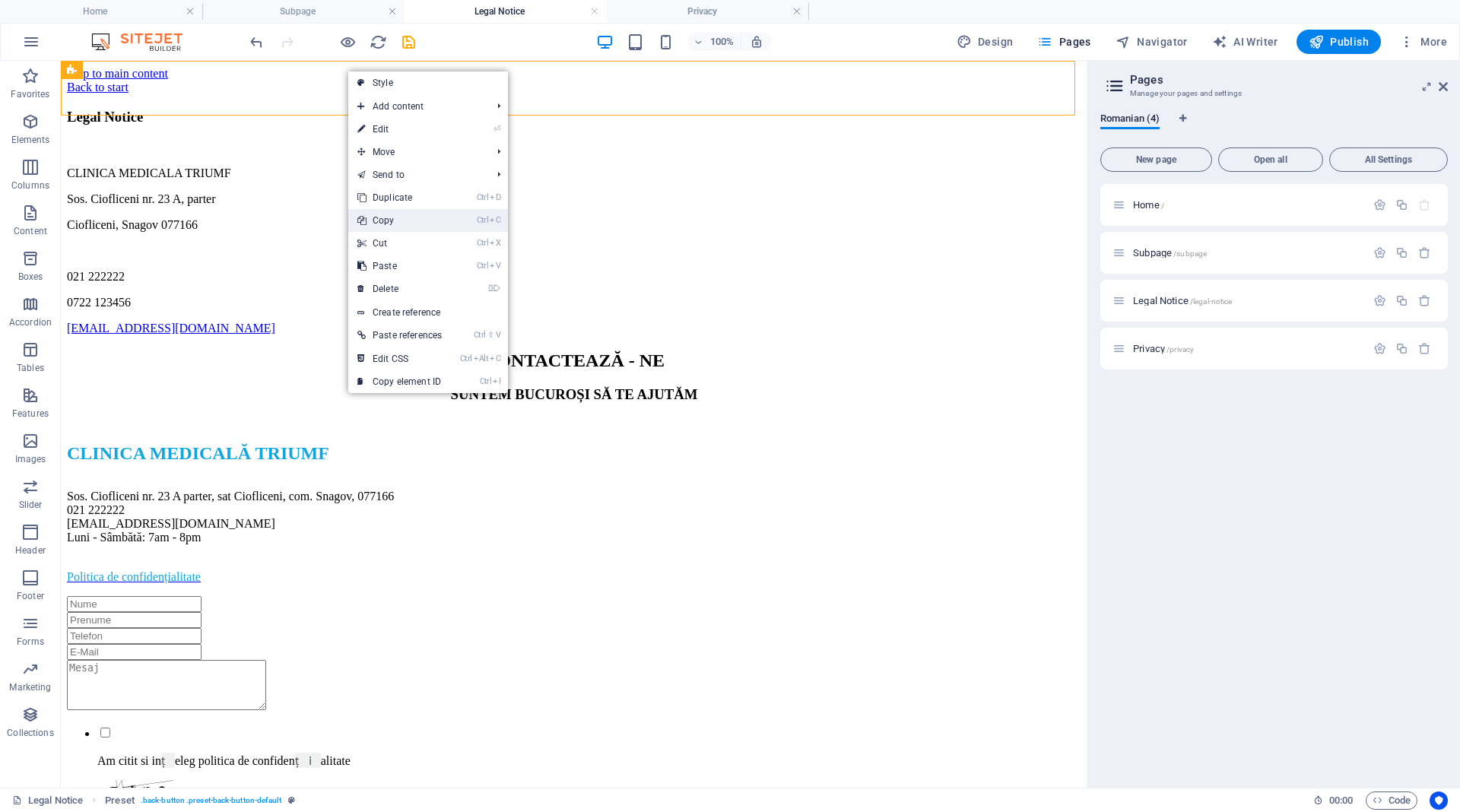
click at [409, 219] on link "Ctrl C Copy" at bounding box center [399, 220] width 102 height 23
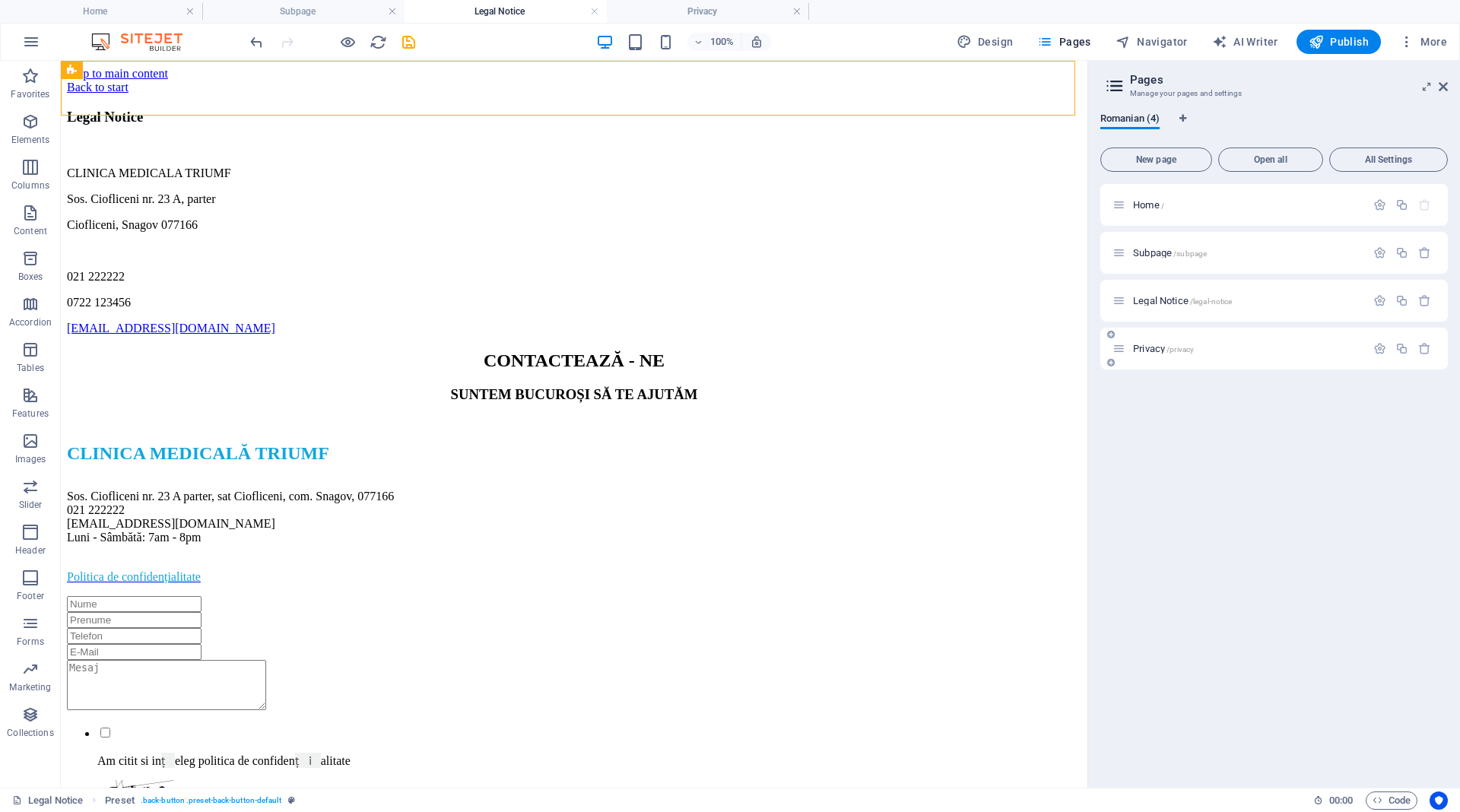
click at [1143, 350] on span "Privacy /privacy" at bounding box center [1163, 348] width 61 height 11
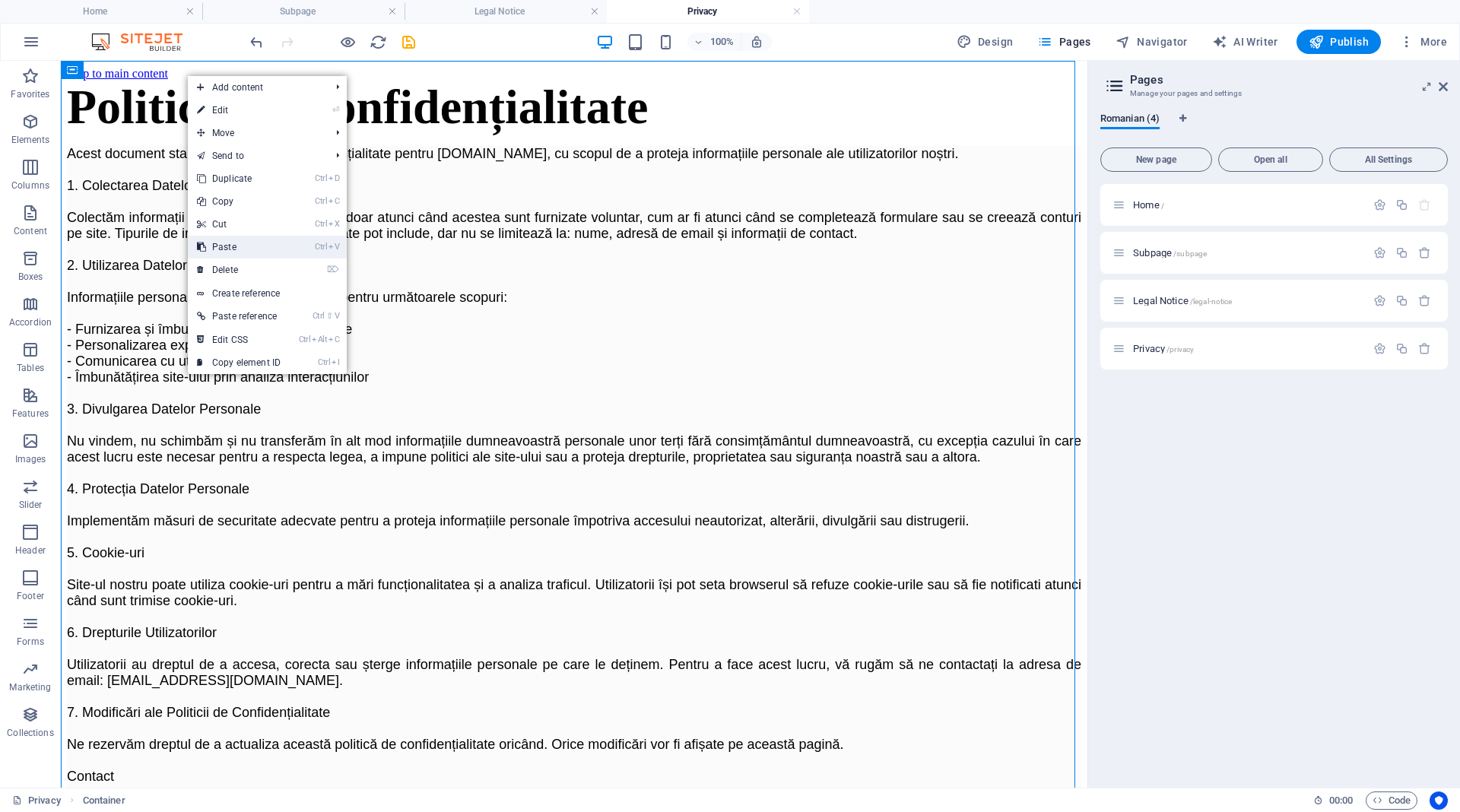
click at [242, 241] on link "Ctrl V Paste" at bounding box center [238, 247] width 102 height 23
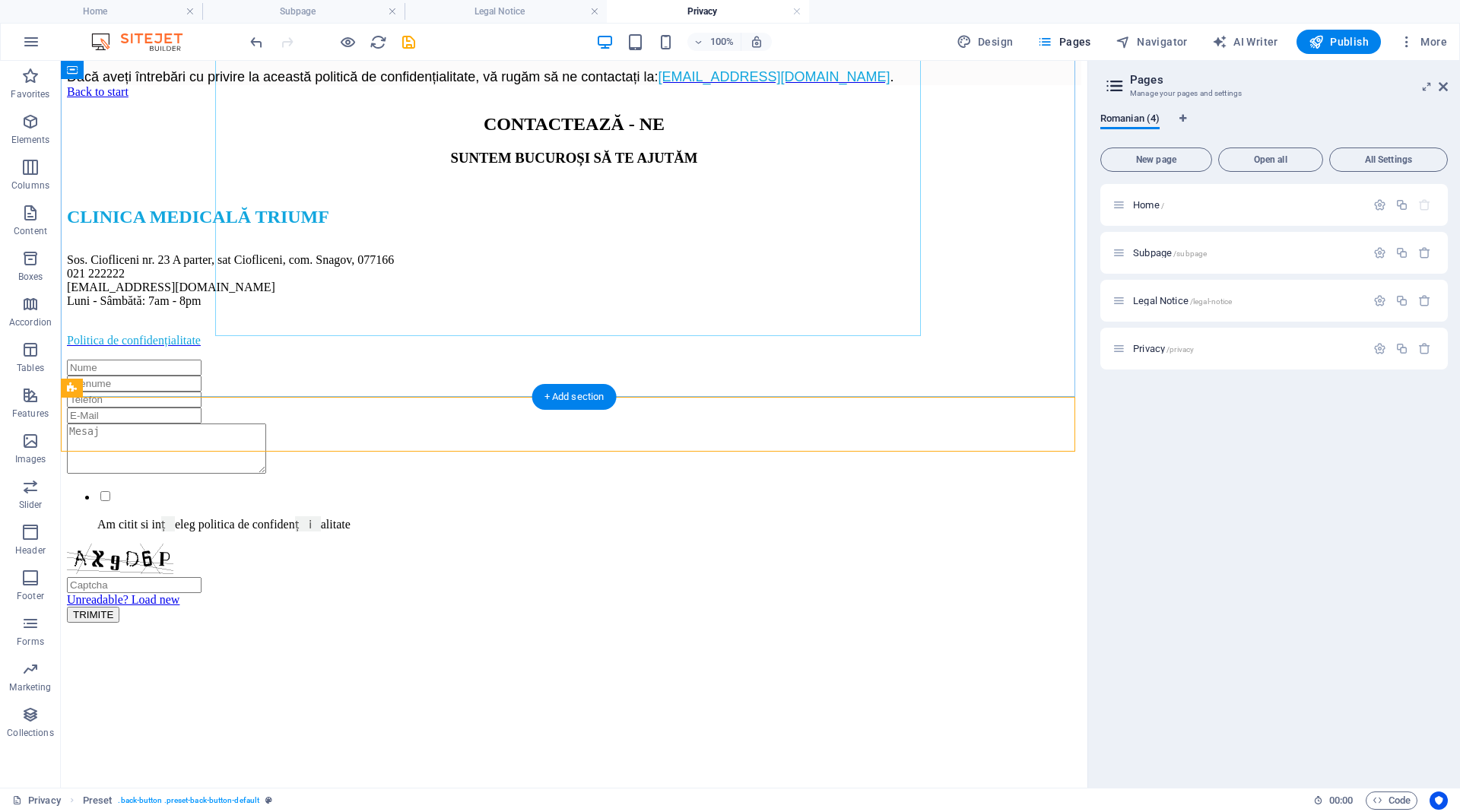
scroll to position [836, 0]
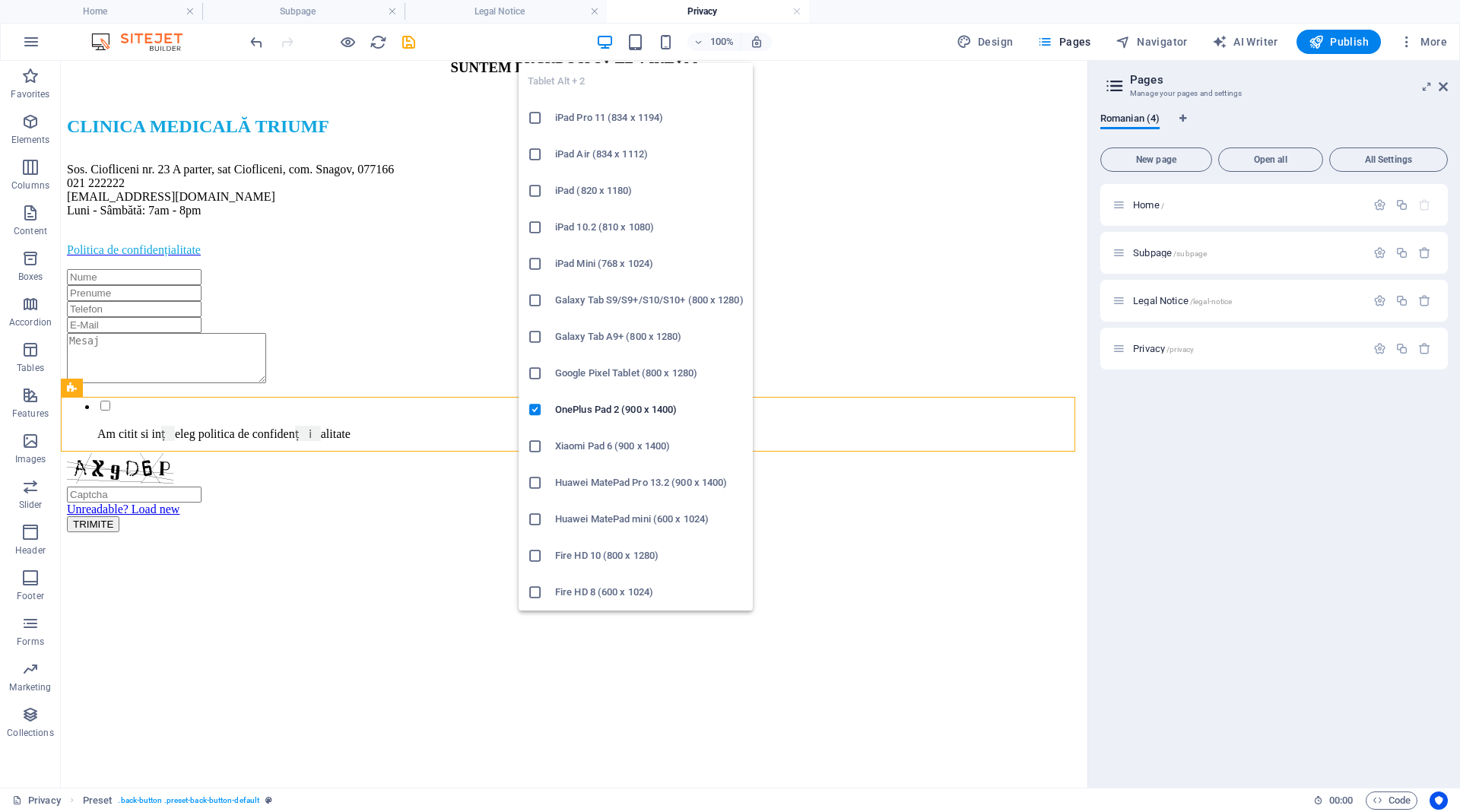
drag, startPoint x: 549, startPoint y: 356, endPoint x: 745, endPoint y: 377, distance: 197.1
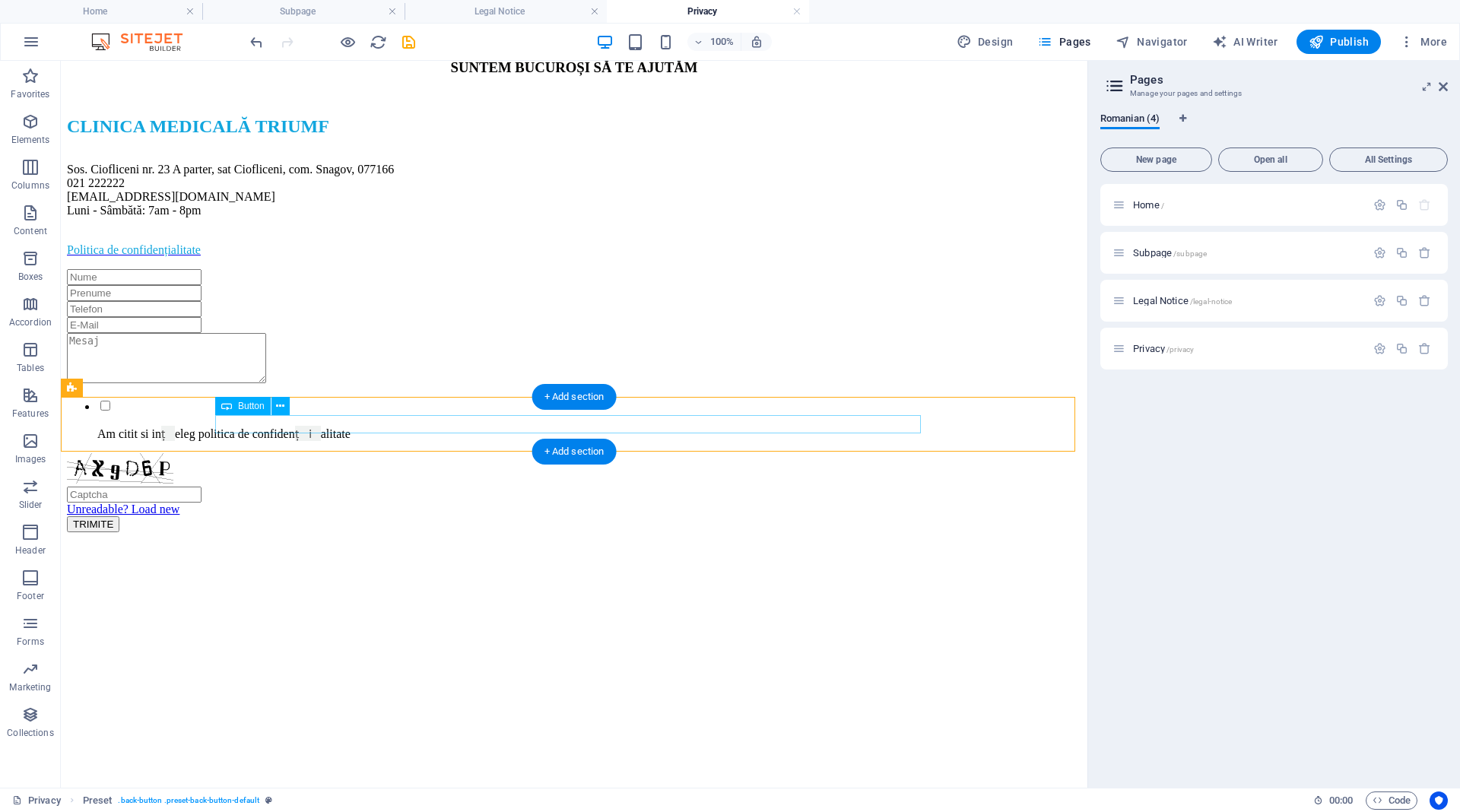
click at [800, 9] on div "Back to start" at bounding box center [574, 2] width 1015 height 14
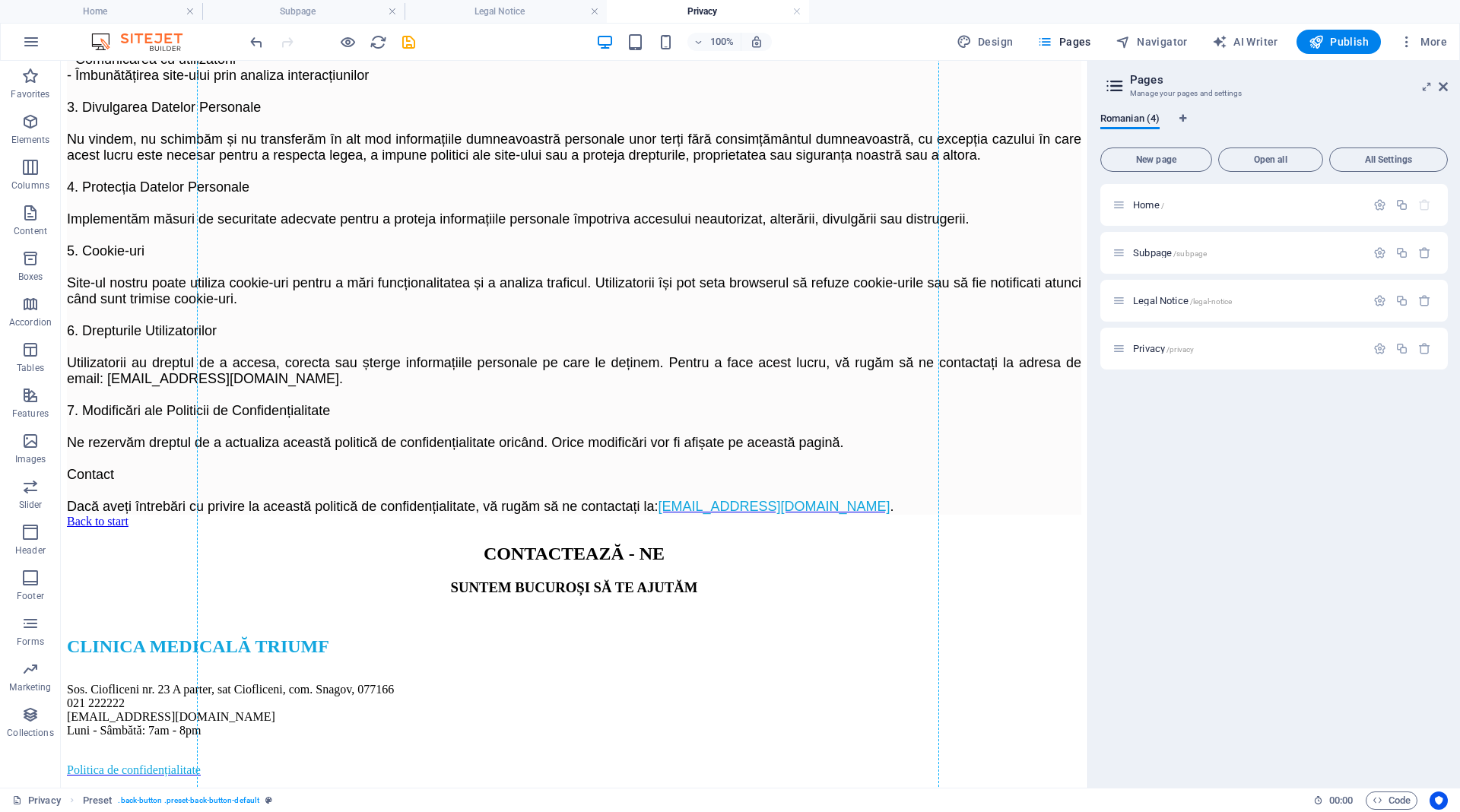
scroll to position [0, 0]
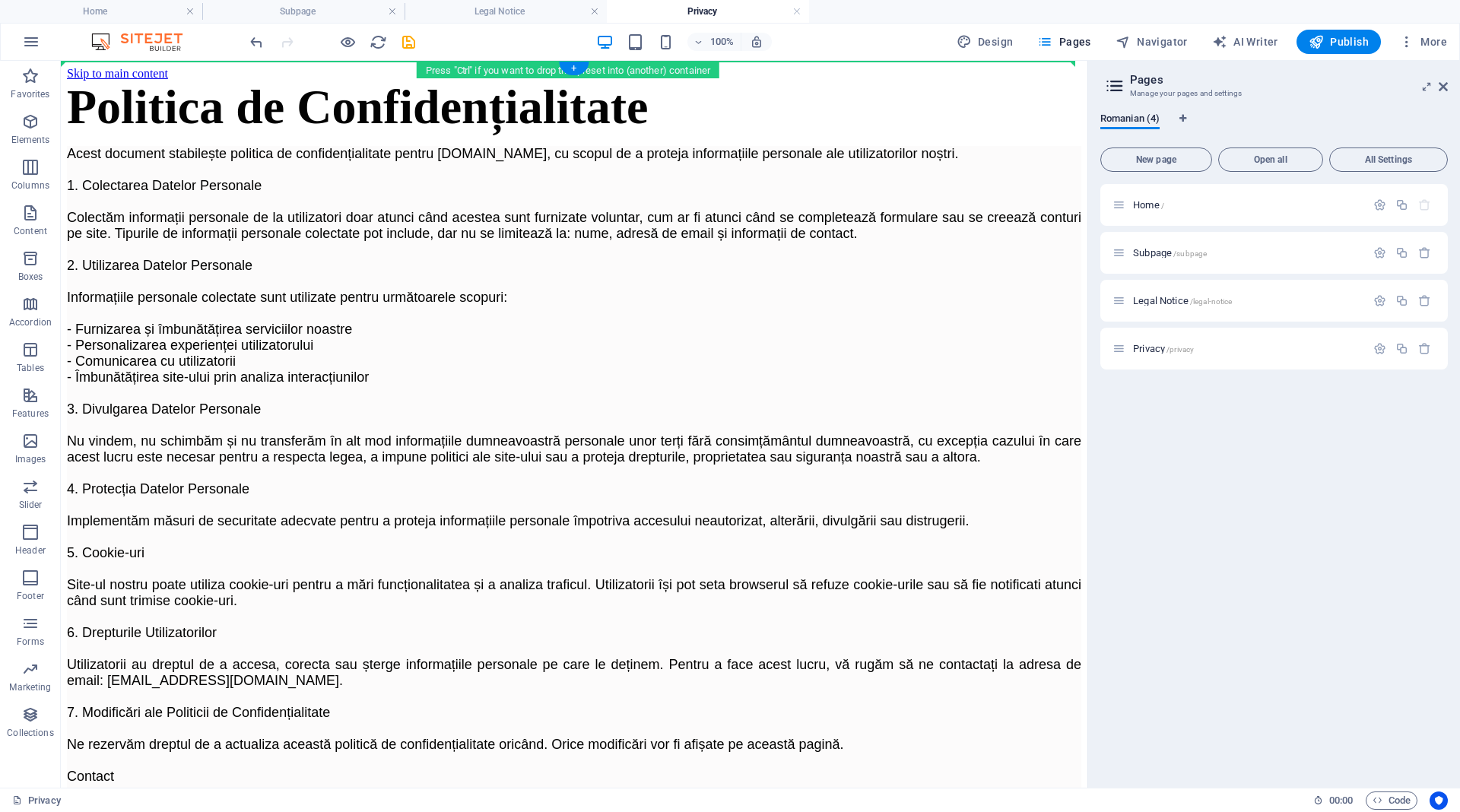
drag, startPoint x: 648, startPoint y: 781, endPoint x: 660, endPoint y: 74, distance: 707.1
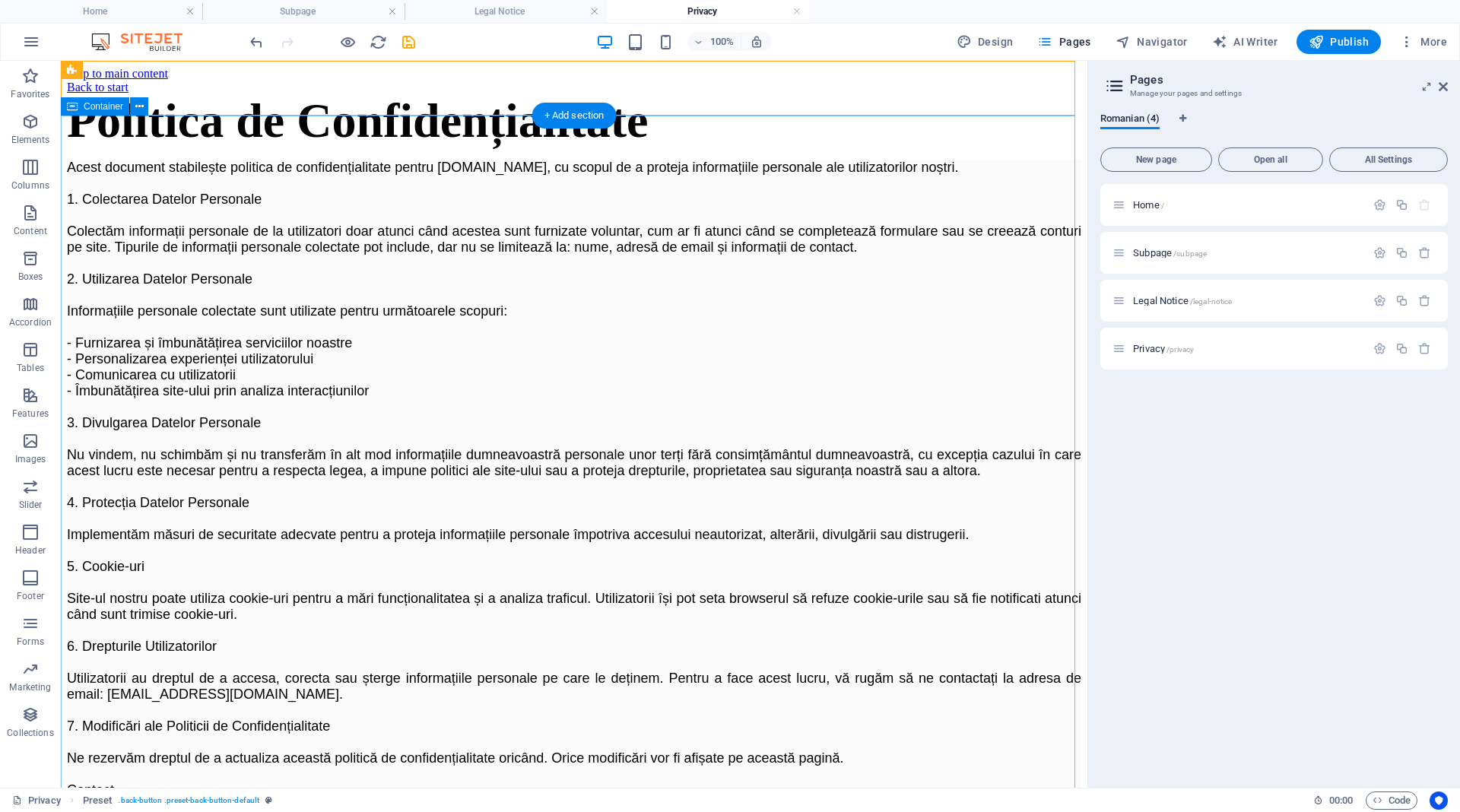
click at [120, 198] on div "Politica de Confidențialitate Acest document stabilește politica de confidenția…" at bounding box center [574, 462] width 1015 height 736
click at [268, 88] on div "Back to start" at bounding box center [574, 88] width 1015 height 14
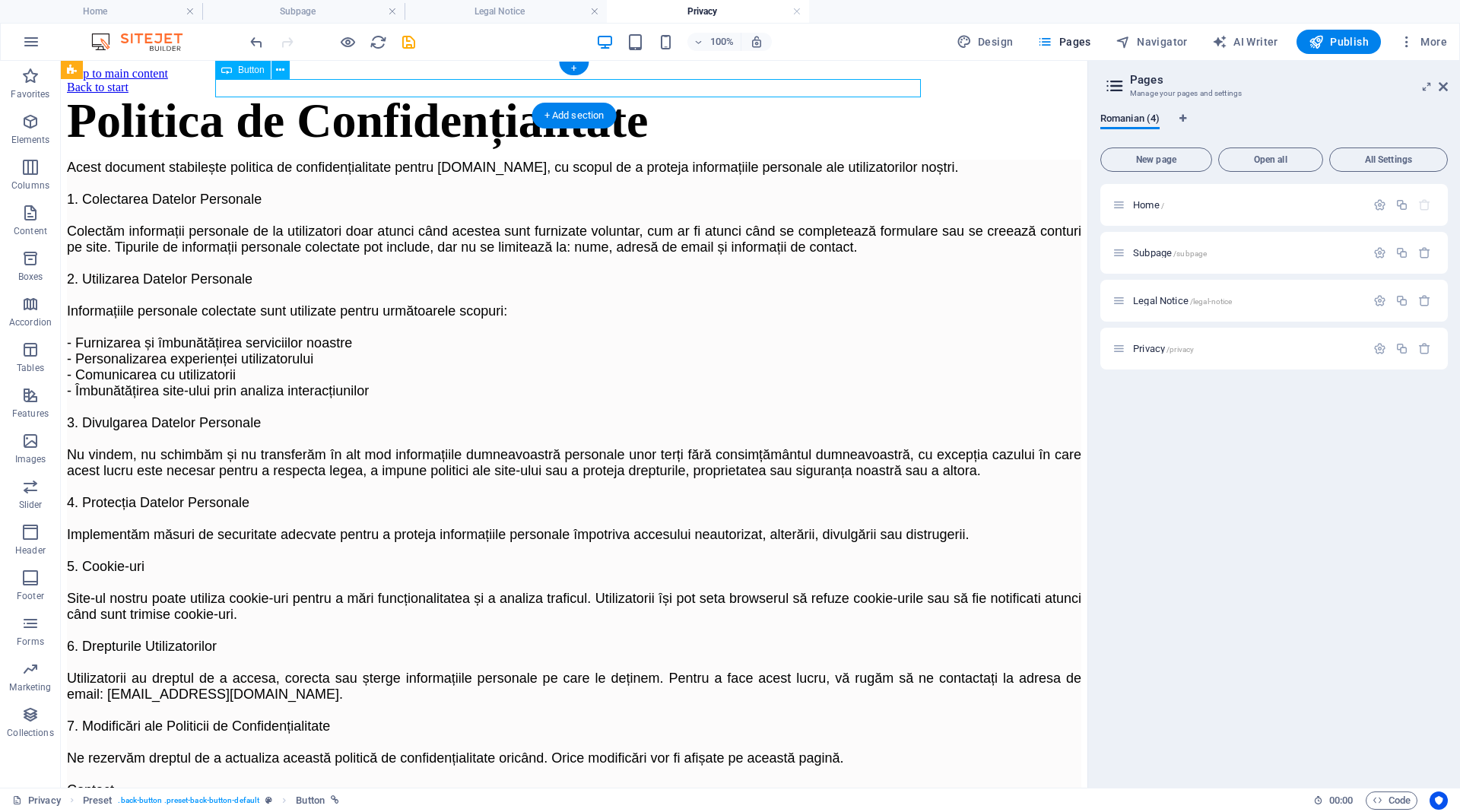
click at [268, 88] on div "Back to start" at bounding box center [574, 88] width 1015 height 14
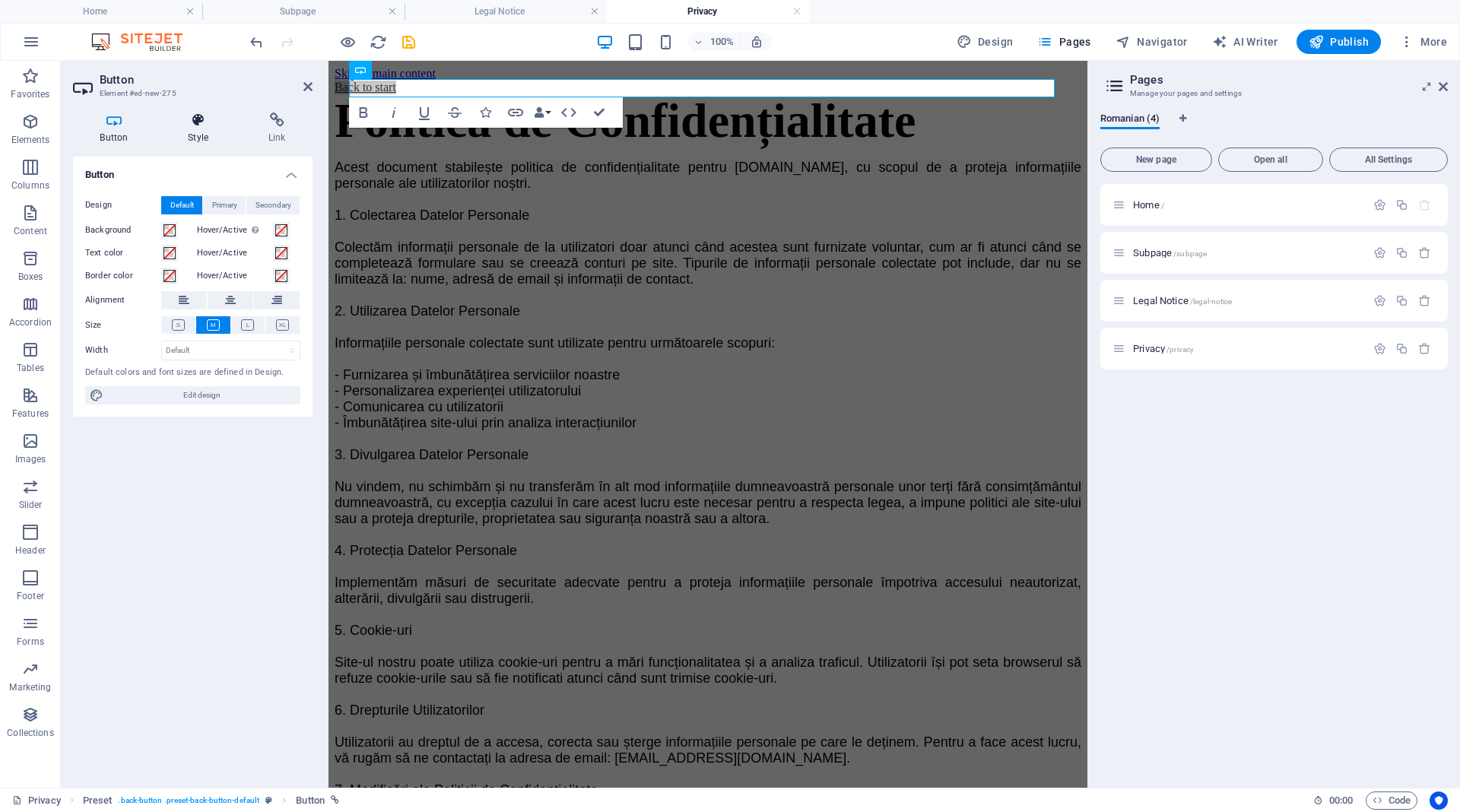
click at [195, 131] on h4 "Style" at bounding box center [201, 128] width 81 height 32
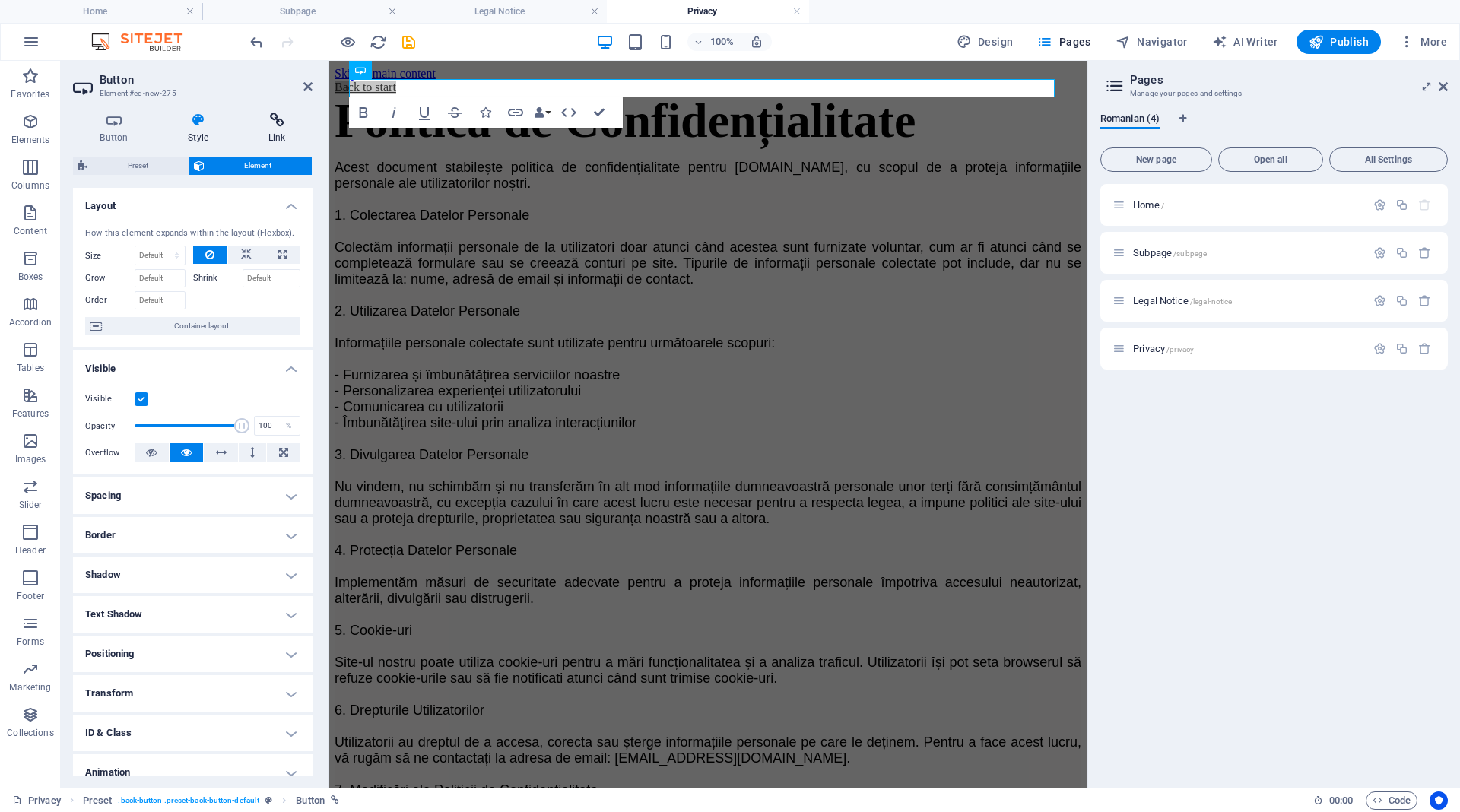
click at [281, 116] on icon at bounding box center [277, 121] width 71 height 16
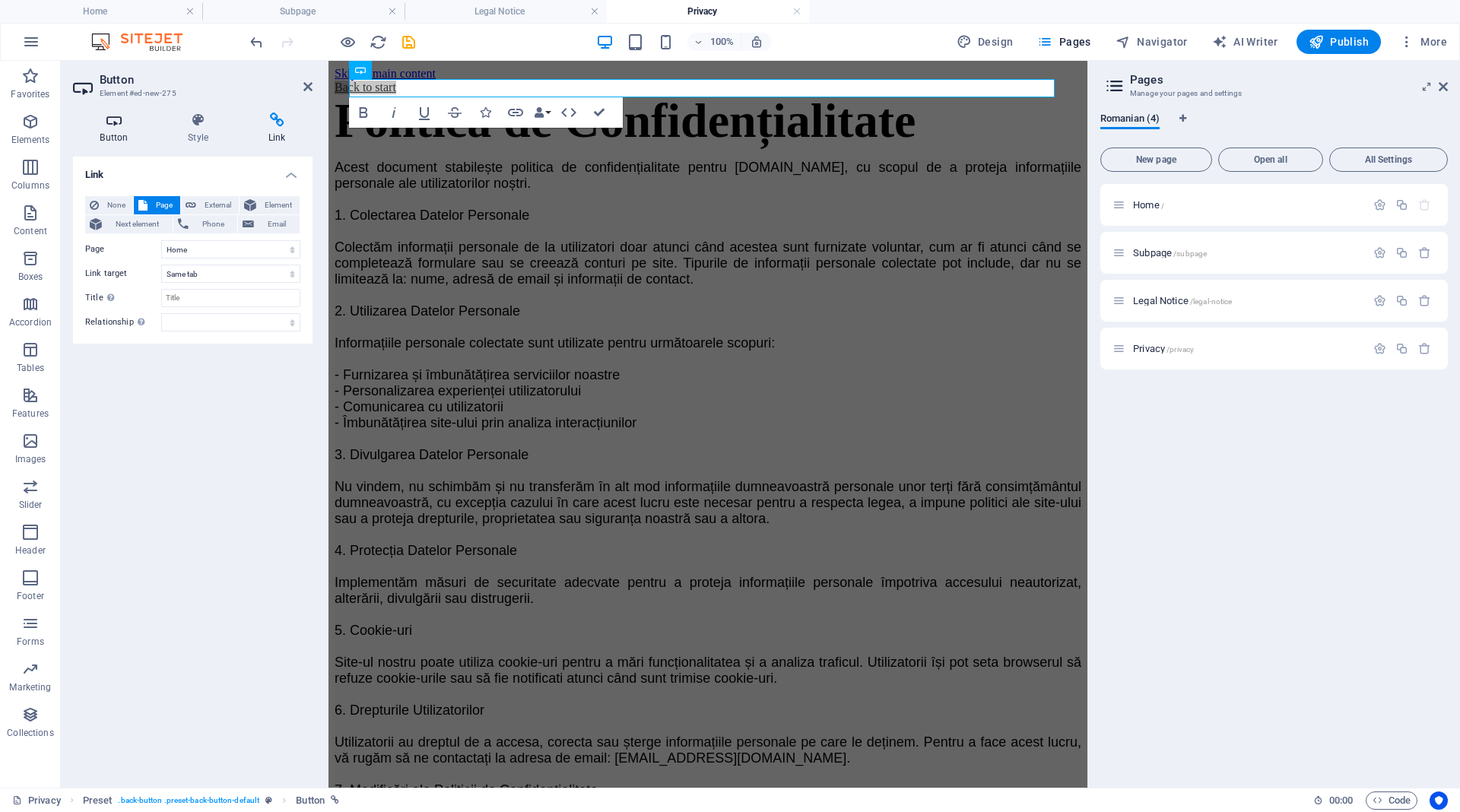
click at [102, 127] on icon at bounding box center [114, 121] width 82 height 16
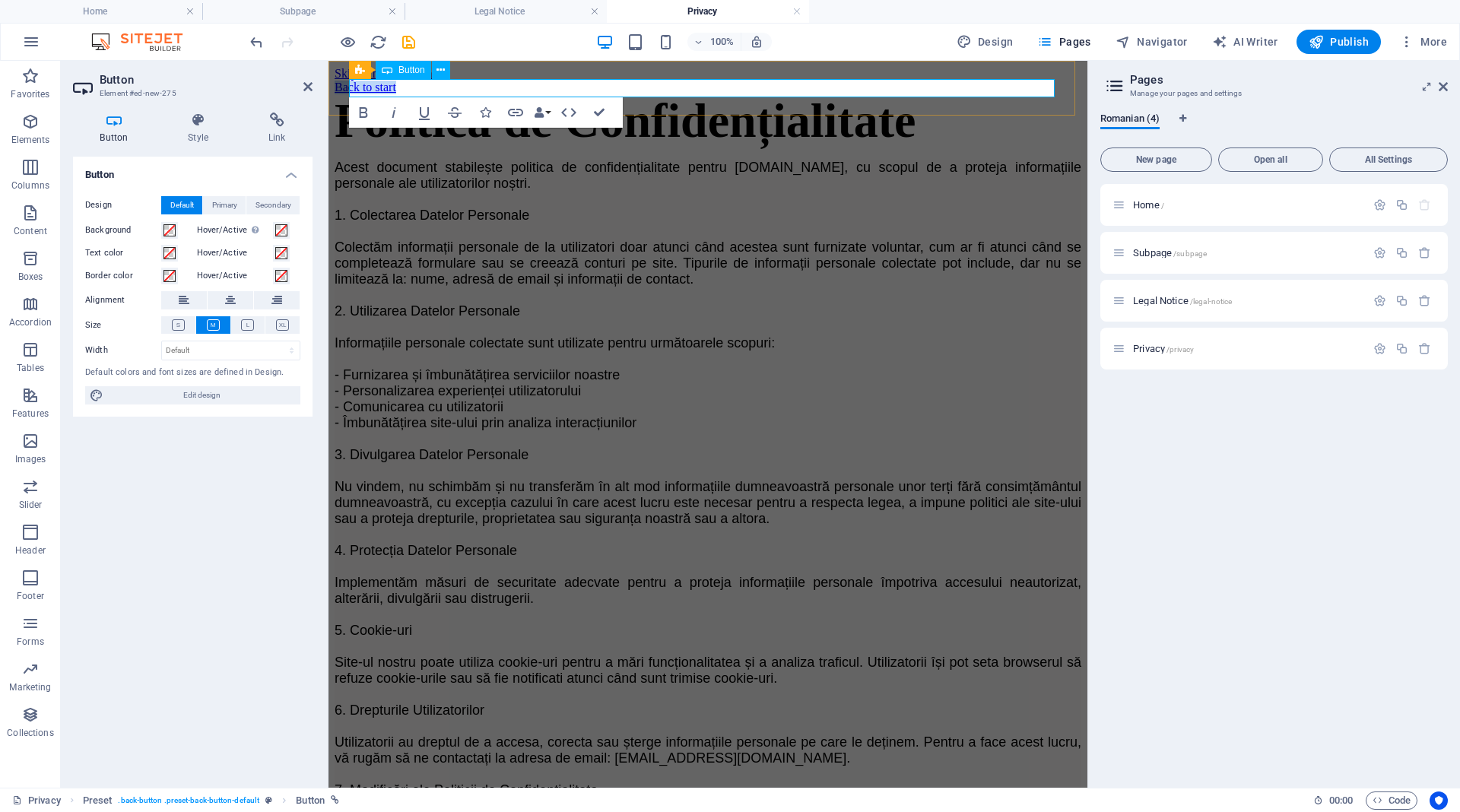
click at [396, 88] on link "Back to start" at bounding box center [365, 87] width 62 height 13
click at [206, 548] on div "Button Design Default Primary Secondary Background Hover/Active Switch to previ…" at bounding box center [193, 465] width 240 height 619
click at [308, 84] on icon at bounding box center [308, 87] width 10 height 12
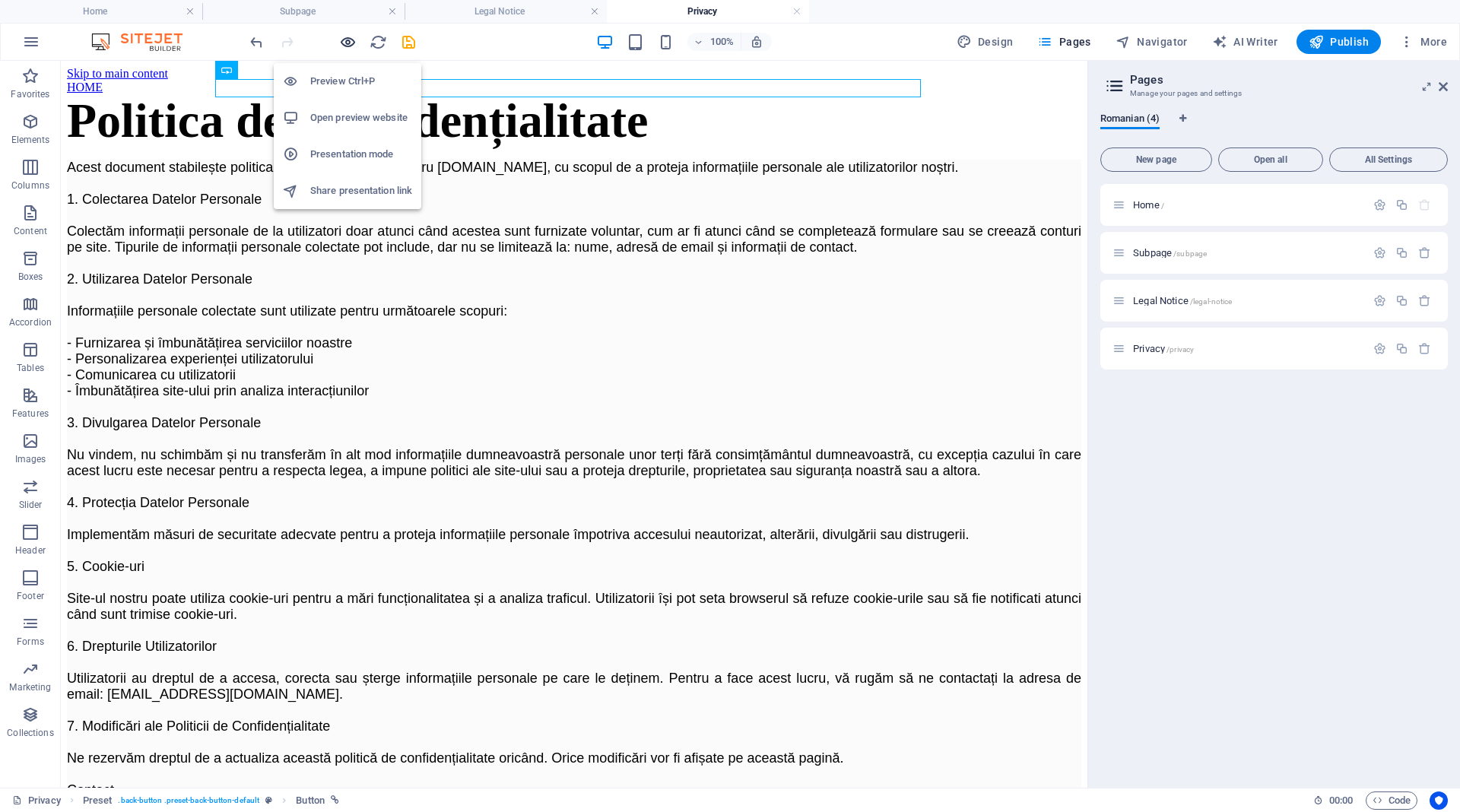
click at [347, 39] on icon "button" at bounding box center [348, 43] width 17 height 17
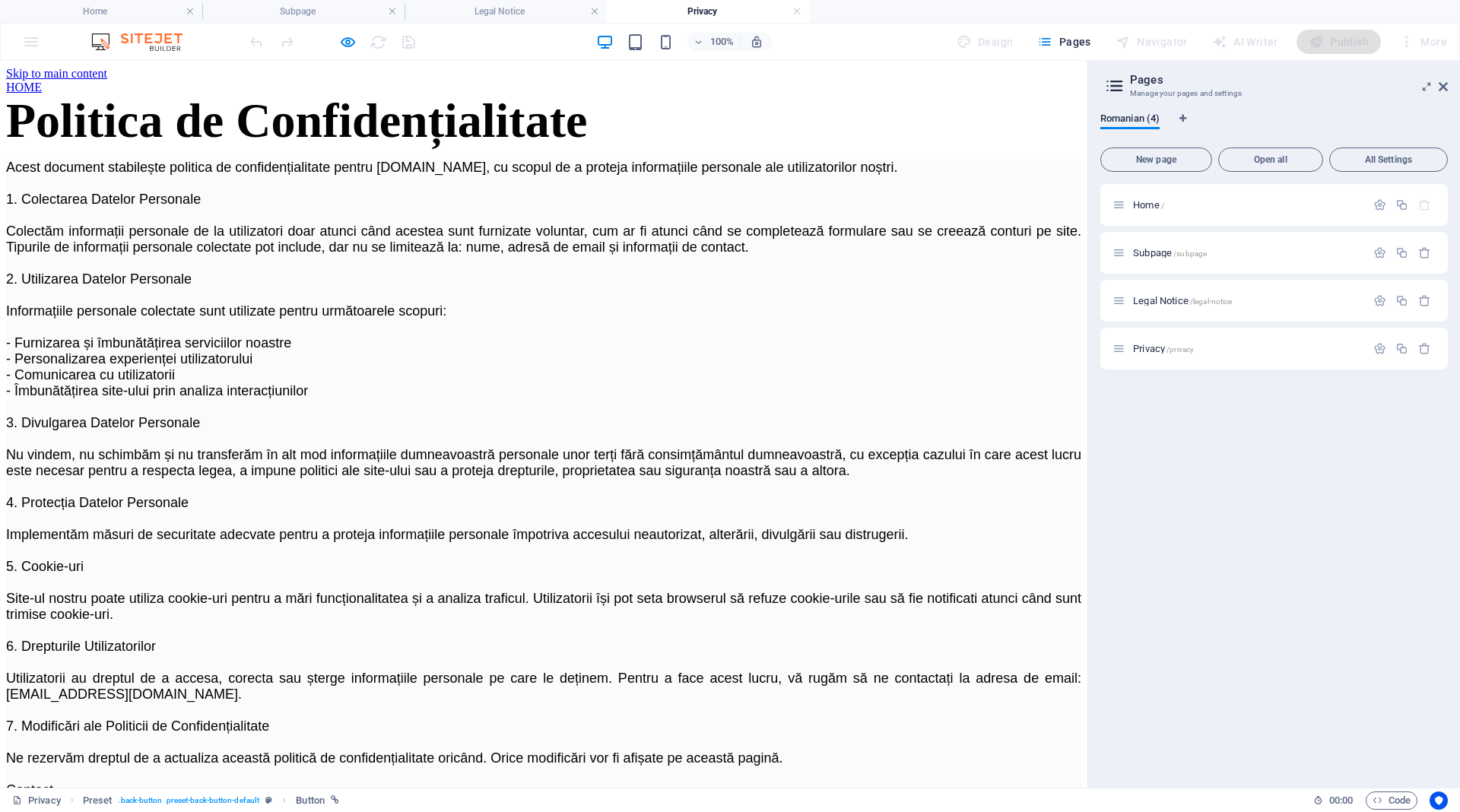
click at [42, 88] on link "HOME" at bounding box center [23, 87] width 36 height 13
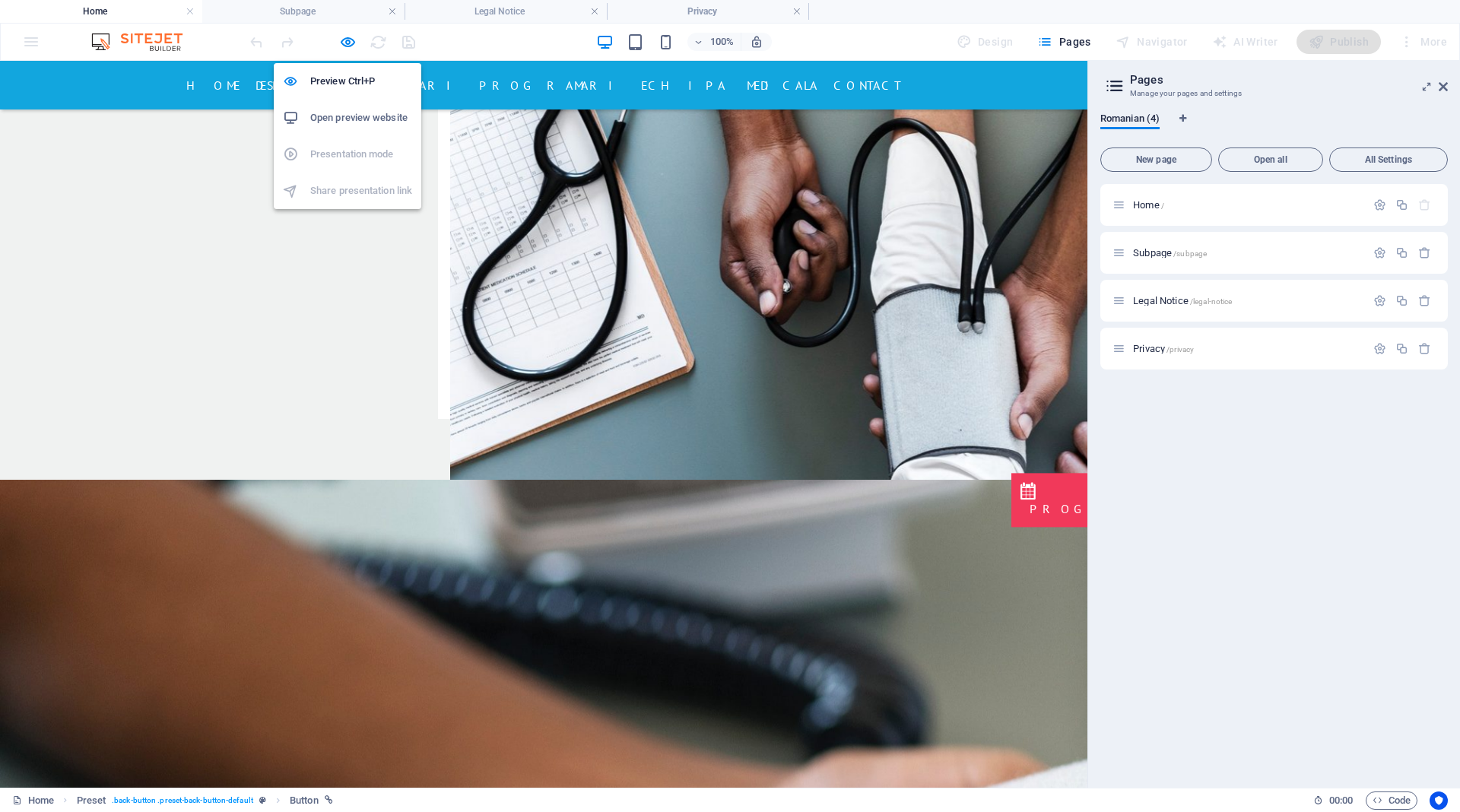
click at [352, 44] on icon "button" at bounding box center [348, 43] width 17 height 17
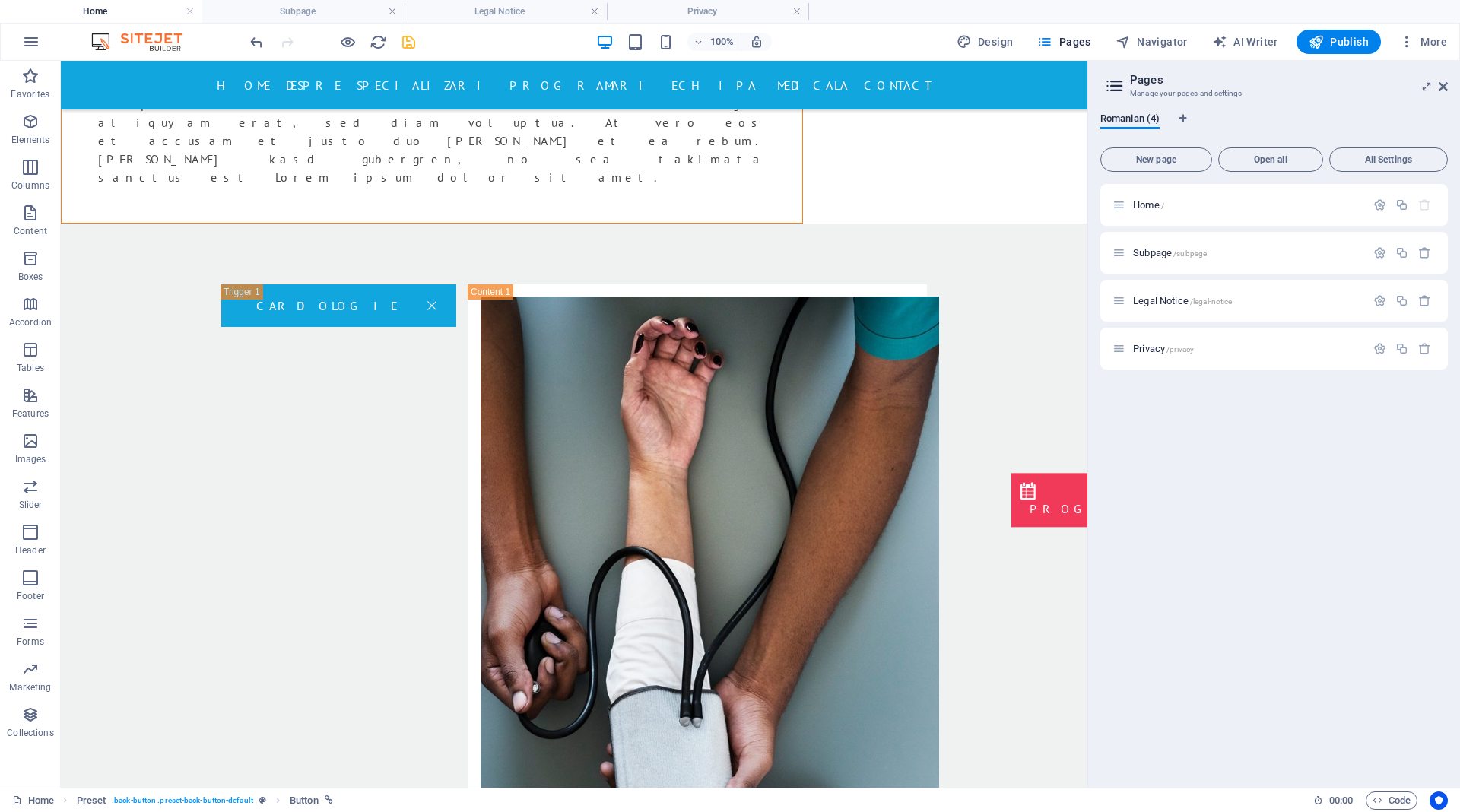
scroll to position [2745, 0]
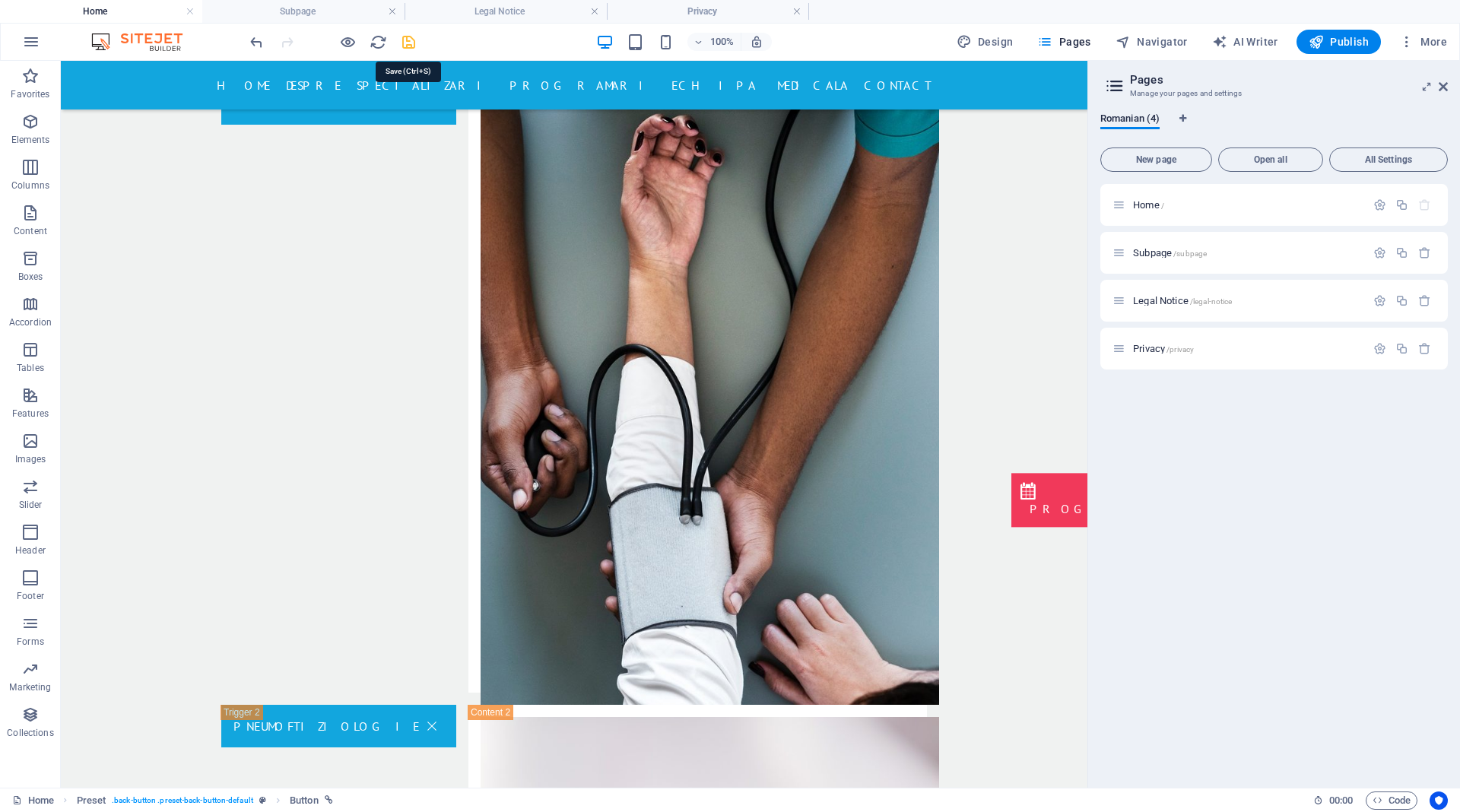
click at [407, 43] on icon "save" at bounding box center [409, 43] width 17 height 17
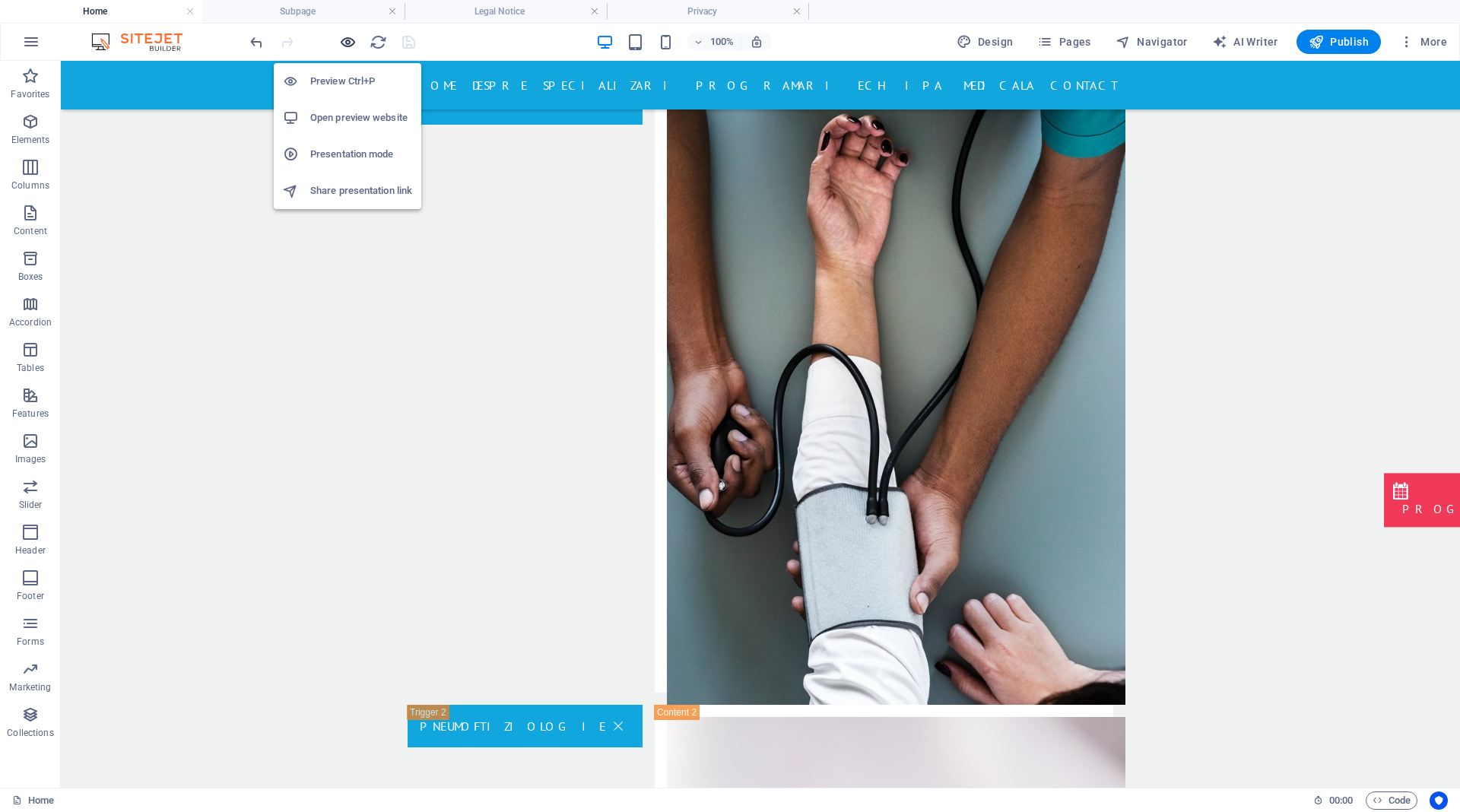
click at [347, 39] on icon "button" at bounding box center [348, 43] width 17 height 17
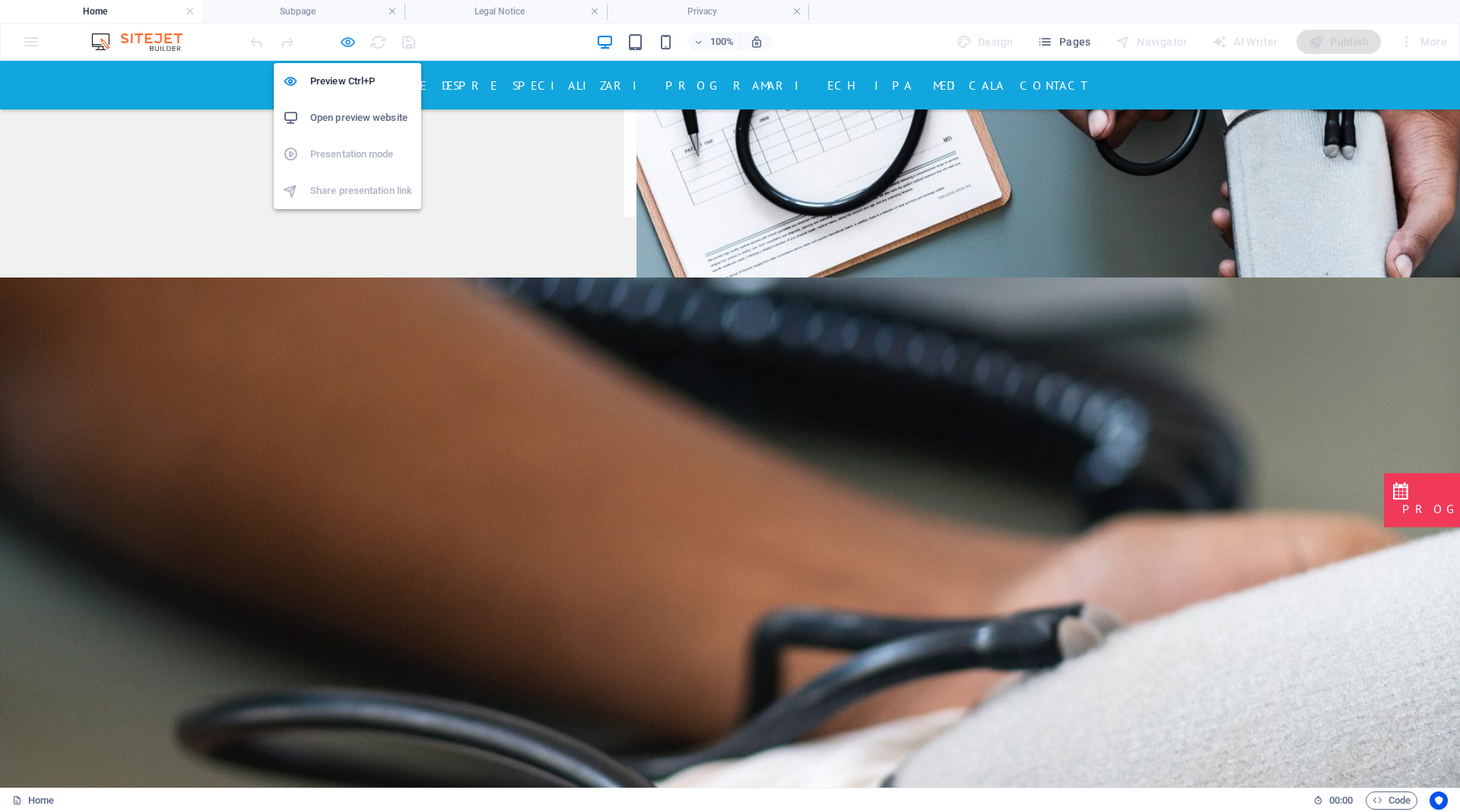
scroll to position [2543, 0]
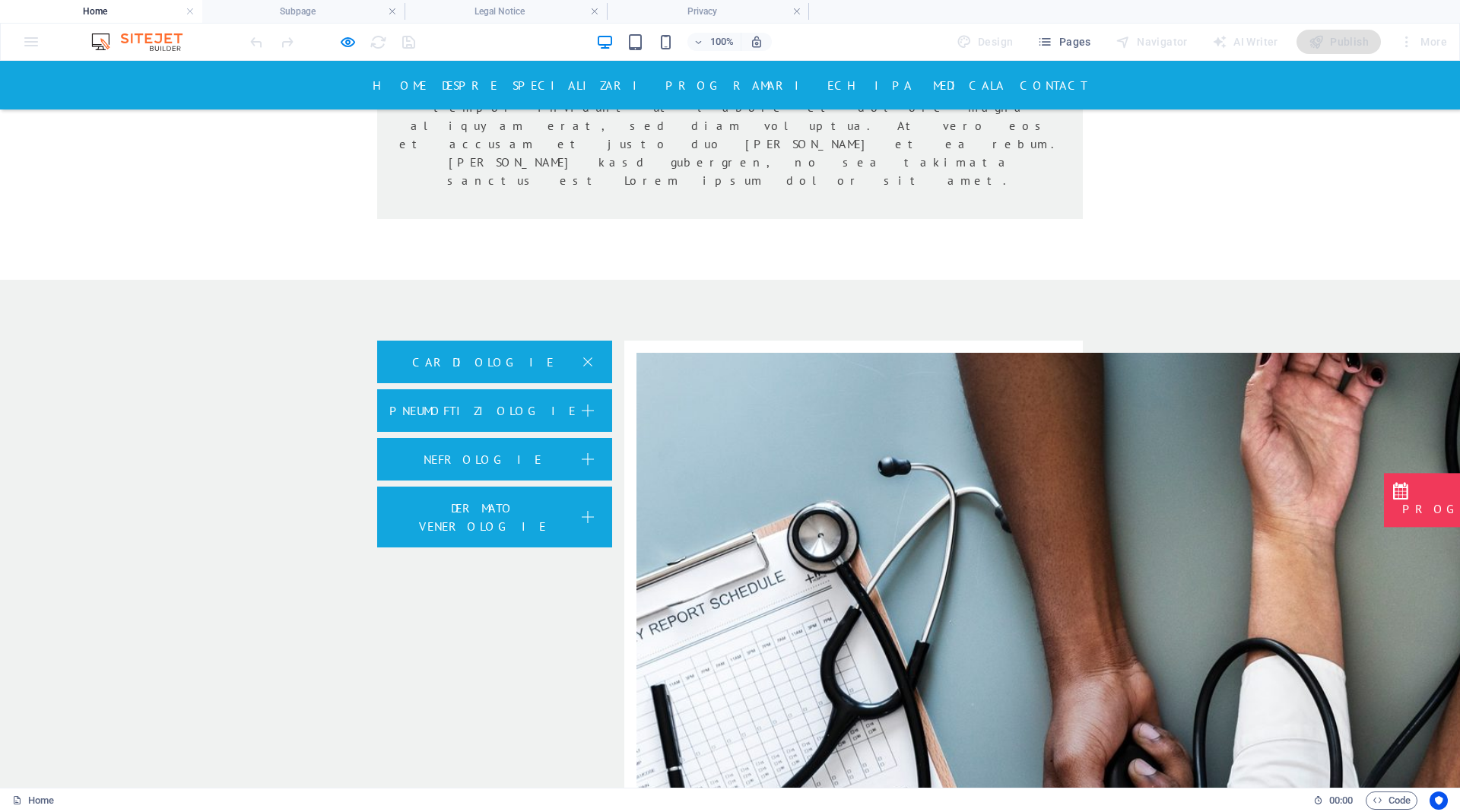
scroll to position [2391, 0]
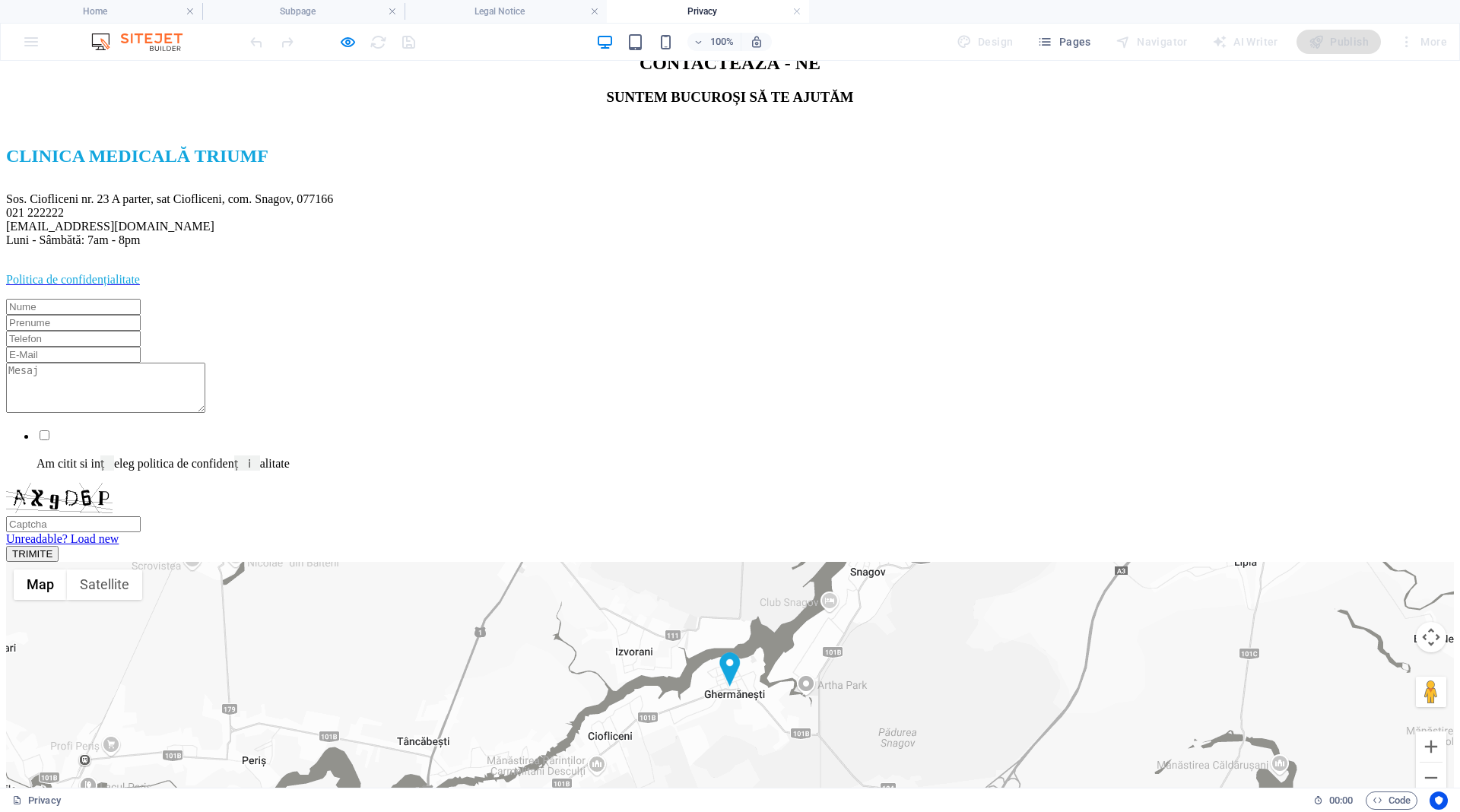
scroll to position [1124, 0]
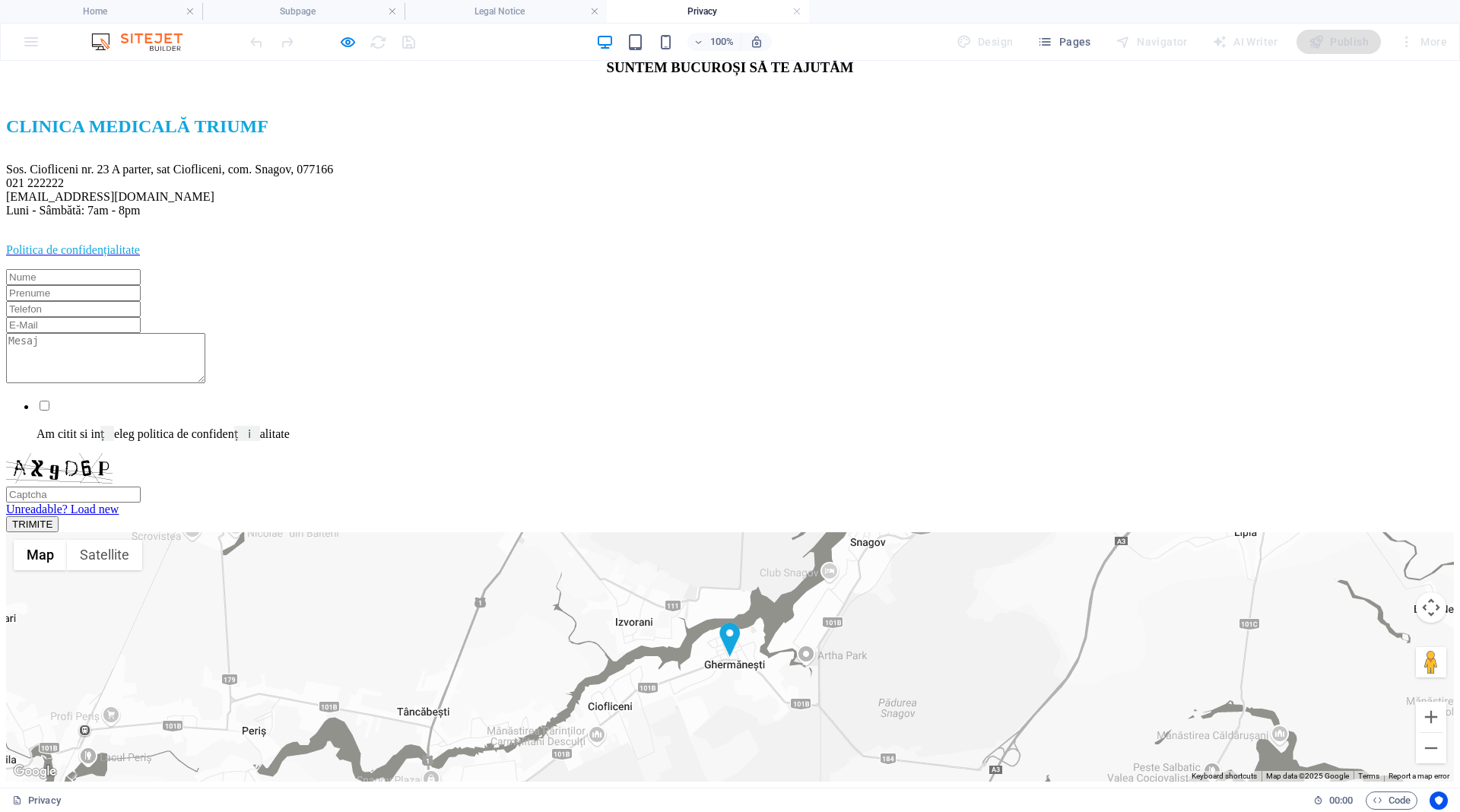
click at [597, 8] on span "[EMAIL_ADDRESS][DOMAIN_NAME]" at bounding box center [713, 0] width 232 height 16
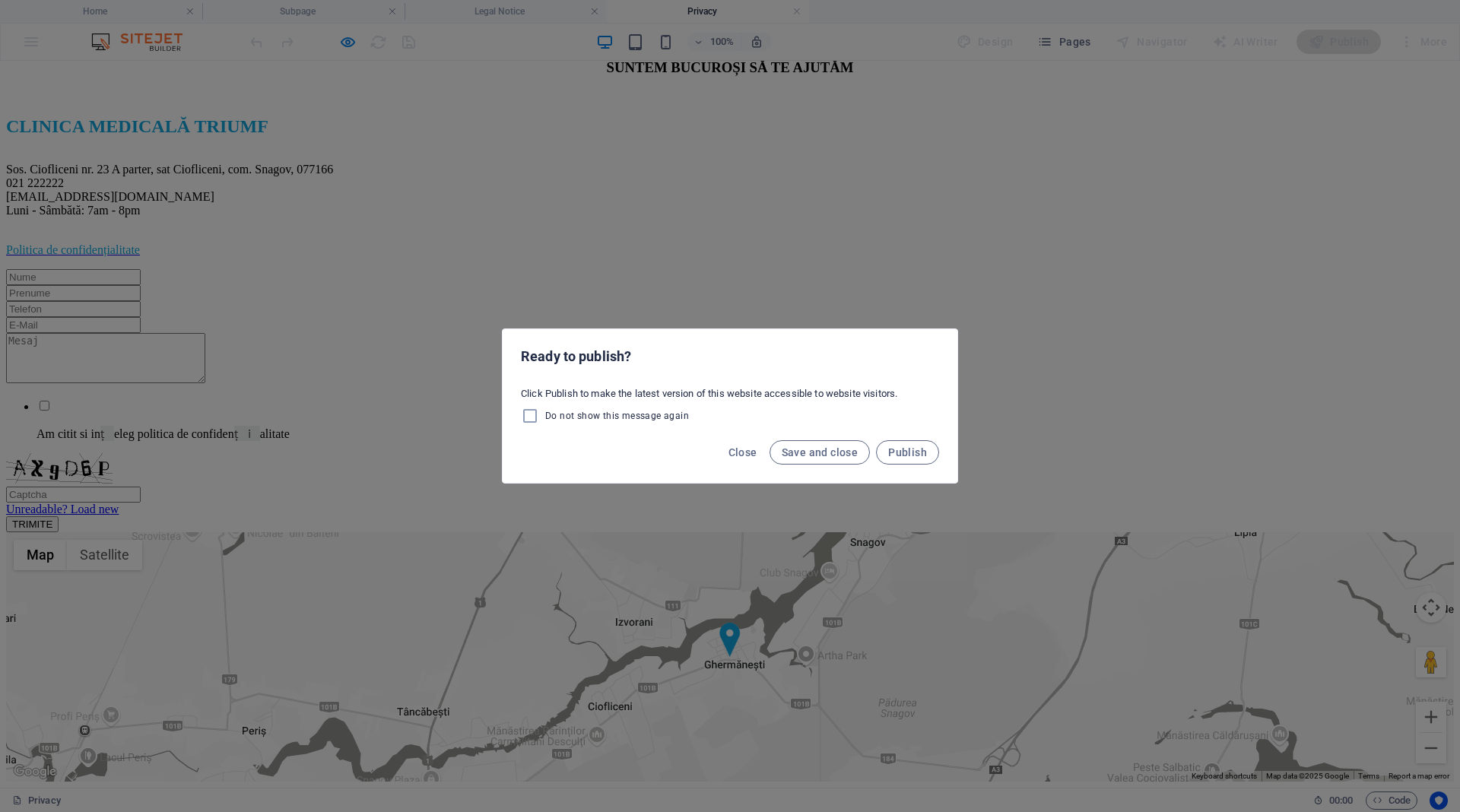
click at [790, 123] on div "Ready to publish? Click Publish to make the latest version of this website acce…" at bounding box center [730, 406] width 1460 height 812
click at [738, 449] on span "Close" at bounding box center [742, 452] width 29 height 12
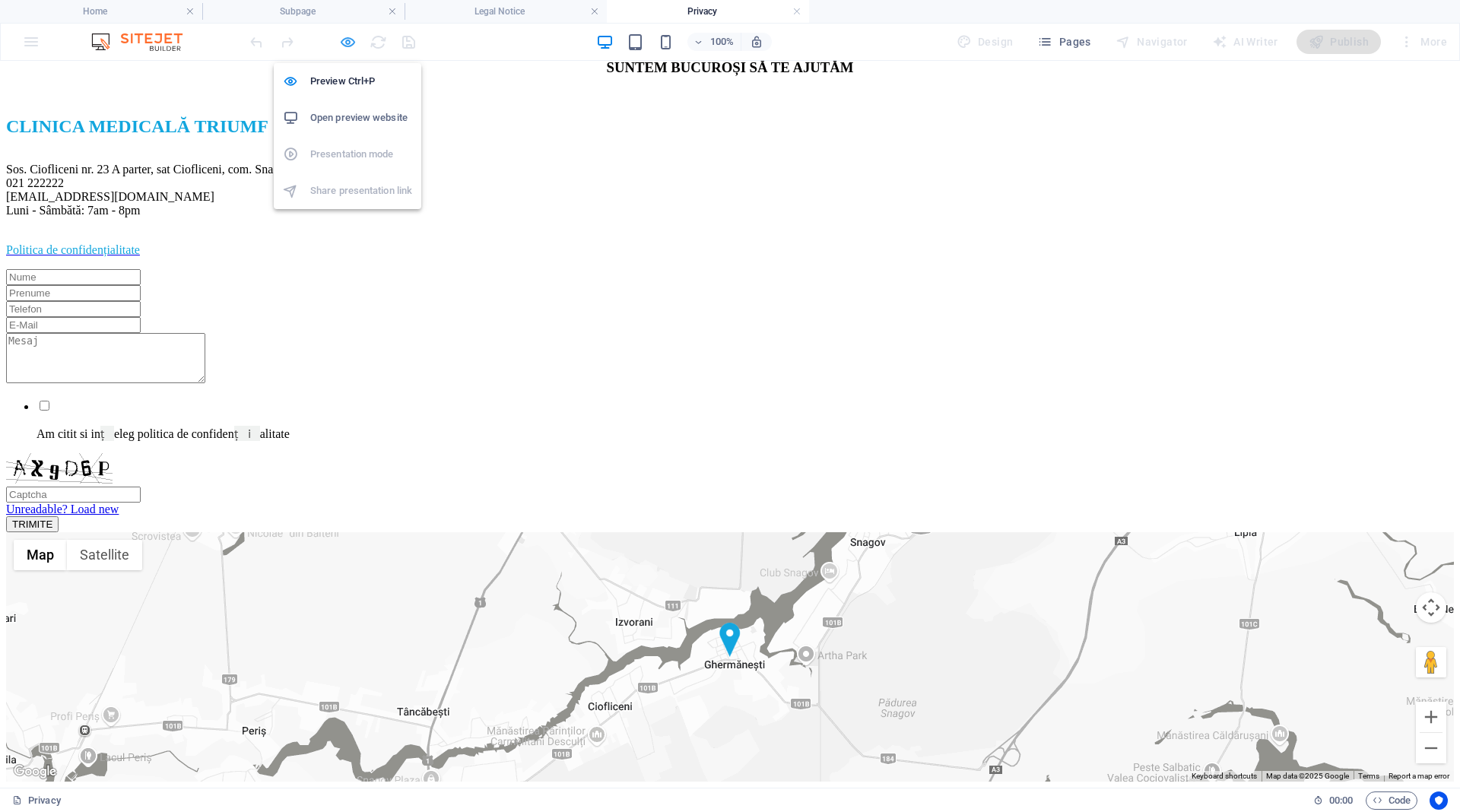
click at [354, 44] on icon "button" at bounding box center [348, 43] width 17 height 17
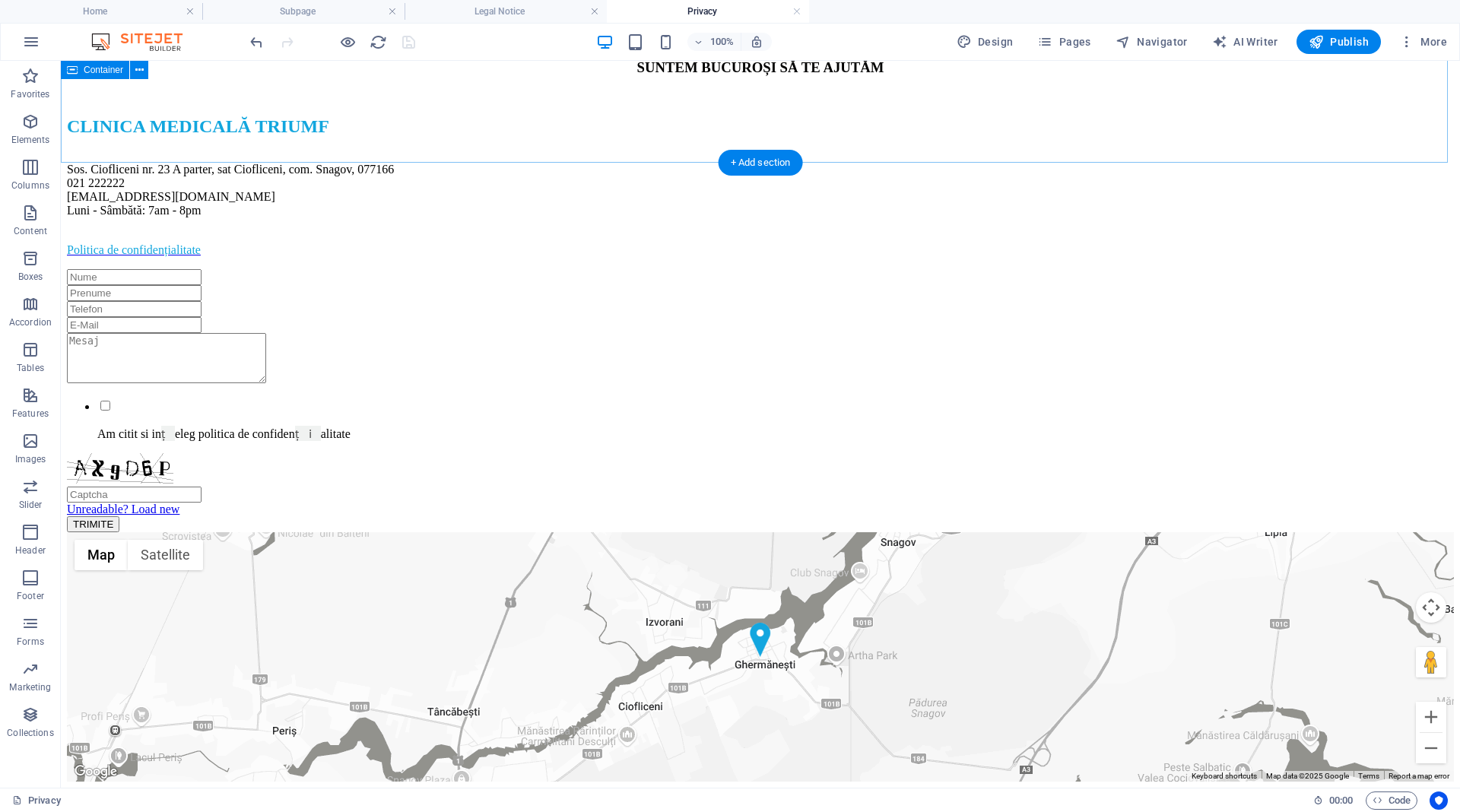
click at [1267, 401] on div "CONTACTEAZĂ - NE SUNTEM BUCUROȘI SĂ TE AJUTĂM CLINICA MEDICALĂ TRIUMF Sos. Ciof…" at bounding box center [760, 278] width 1387 height 508
